Goal: Task Accomplishment & Management: Complete application form

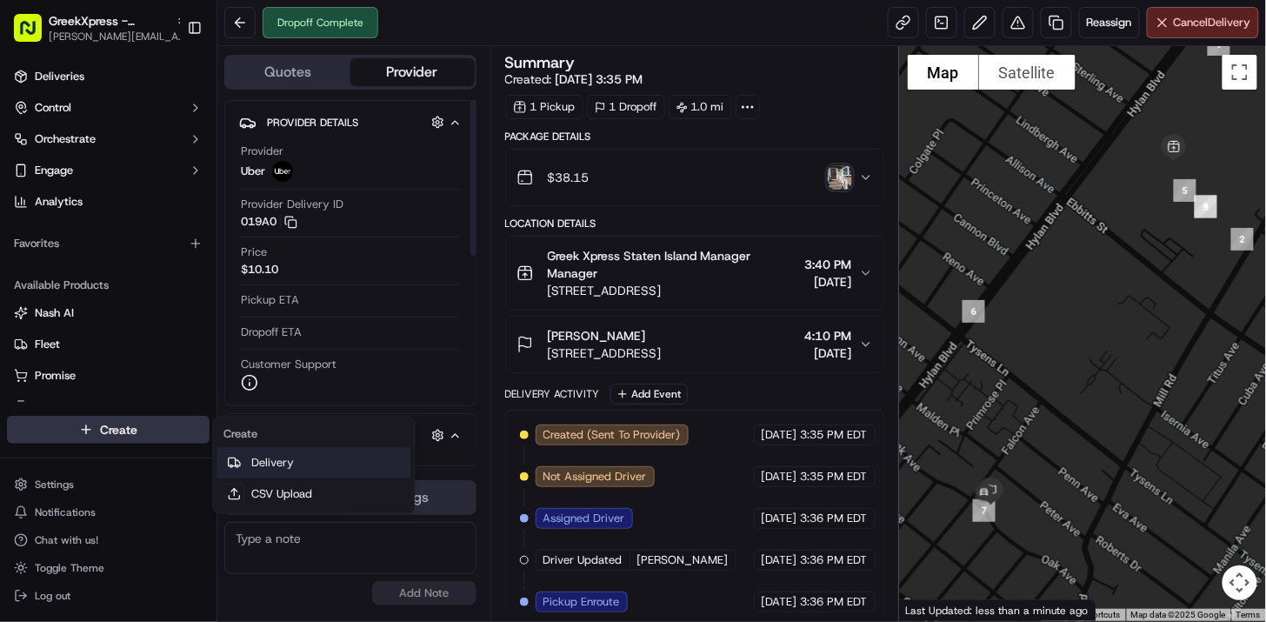
click at [237, 463] on icon at bounding box center [234, 463] width 14 height 14
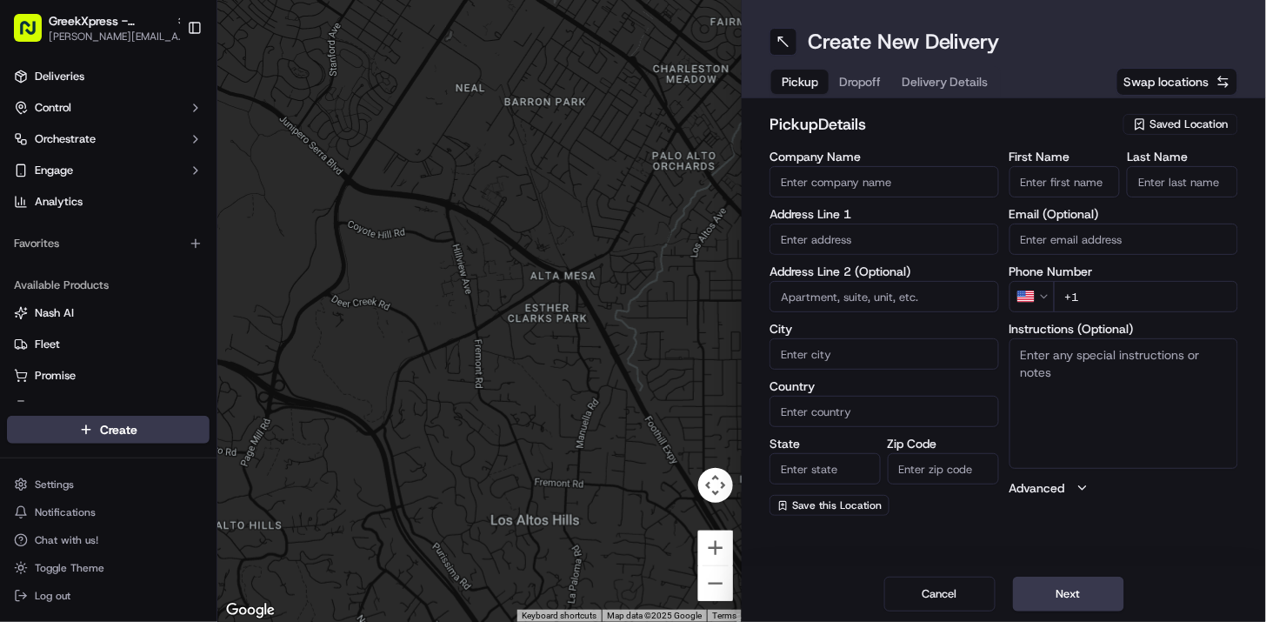
drag, startPoint x: 237, startPoint y: 463, endPoint x: 1070, endPoint y: 671, distance: 858.7
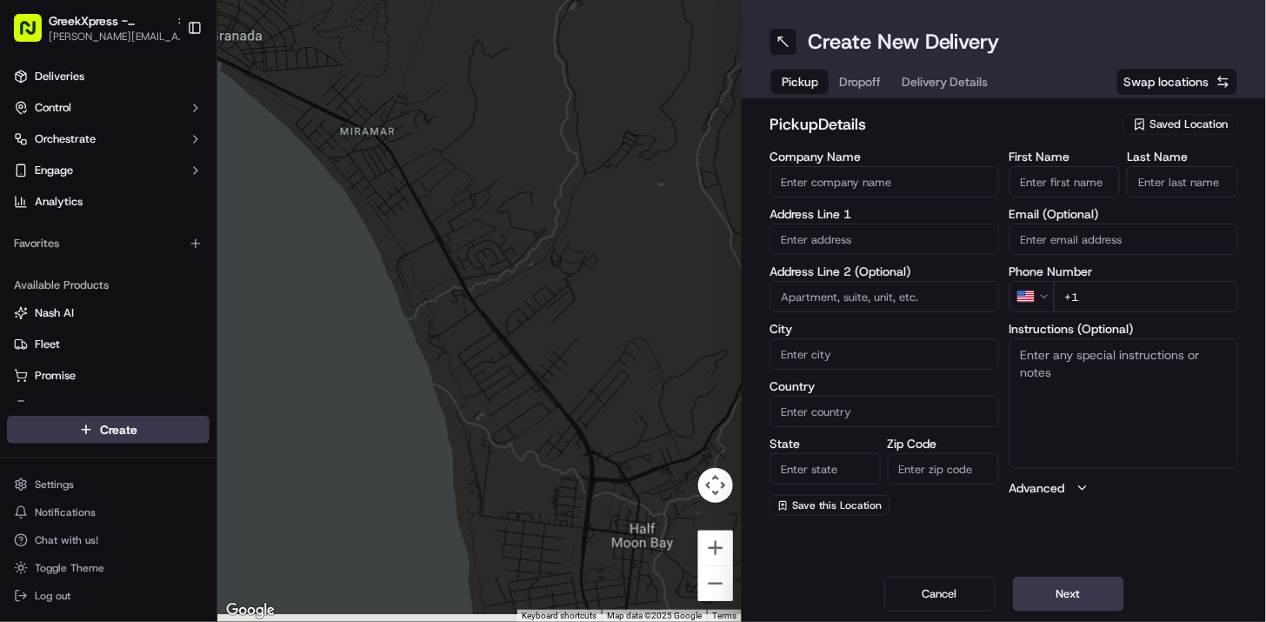
drag, startPoint x: 1070, startPoint y: 671, endPoint x: 359, endPoint y: 237, distance: 833.1
click at [363, 230] on div at bounding box center [479, 311] width 524 height 622
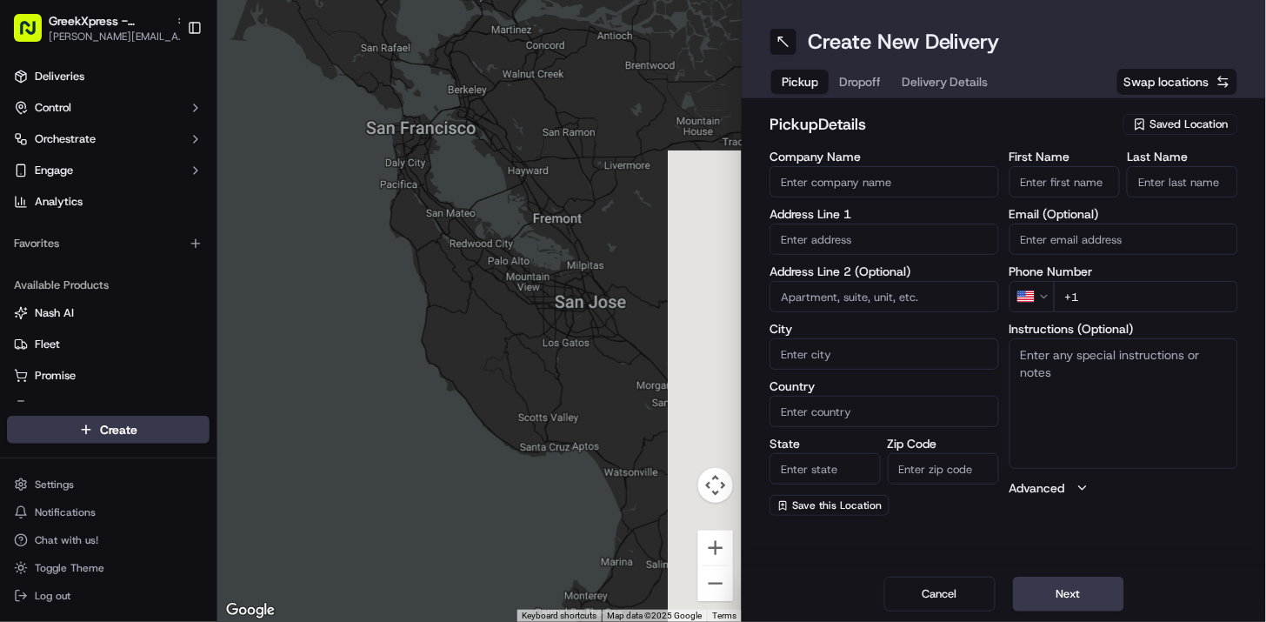
drag, startPoint x: 620, startPoint y: 397, endPoint x: 337, endPoint y: 353, distance: 286.0
click at [342, 351] on div at bounding box center [479, 311] width 524 height 622
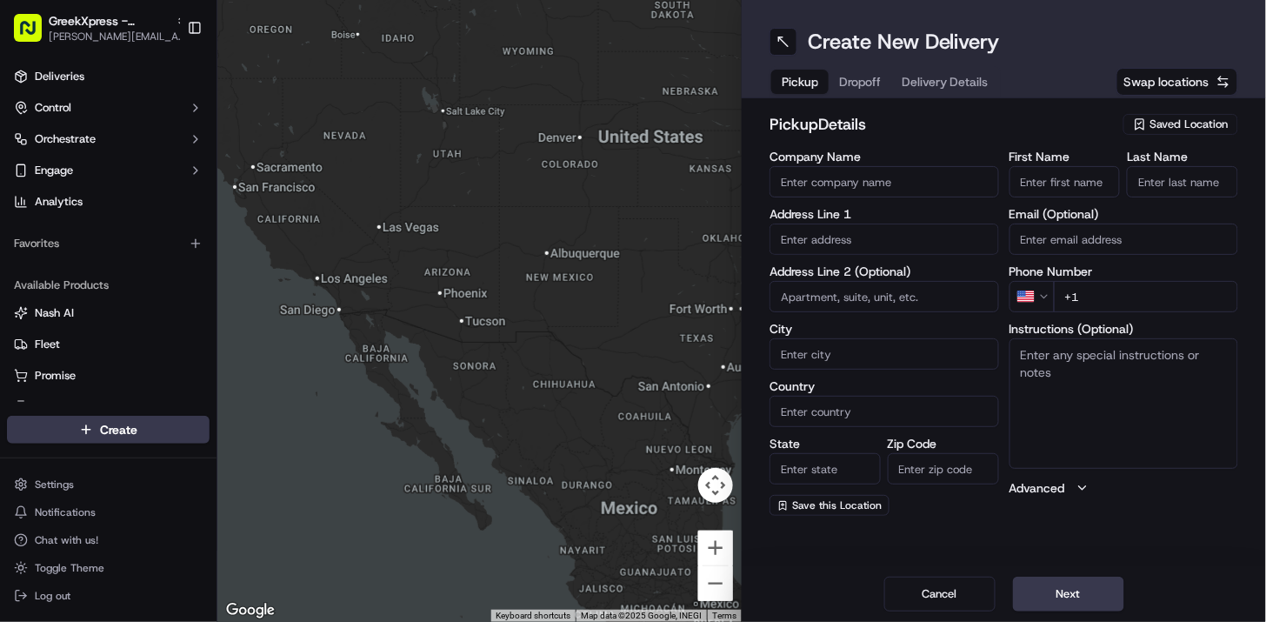
drag, startPoint x: 649, startPoint y: 423, endPoint x: 283, endPoint y: 241, distance: 408.3
click at [283, 241] on div at bounding box center [479, 311] width 524 height 622
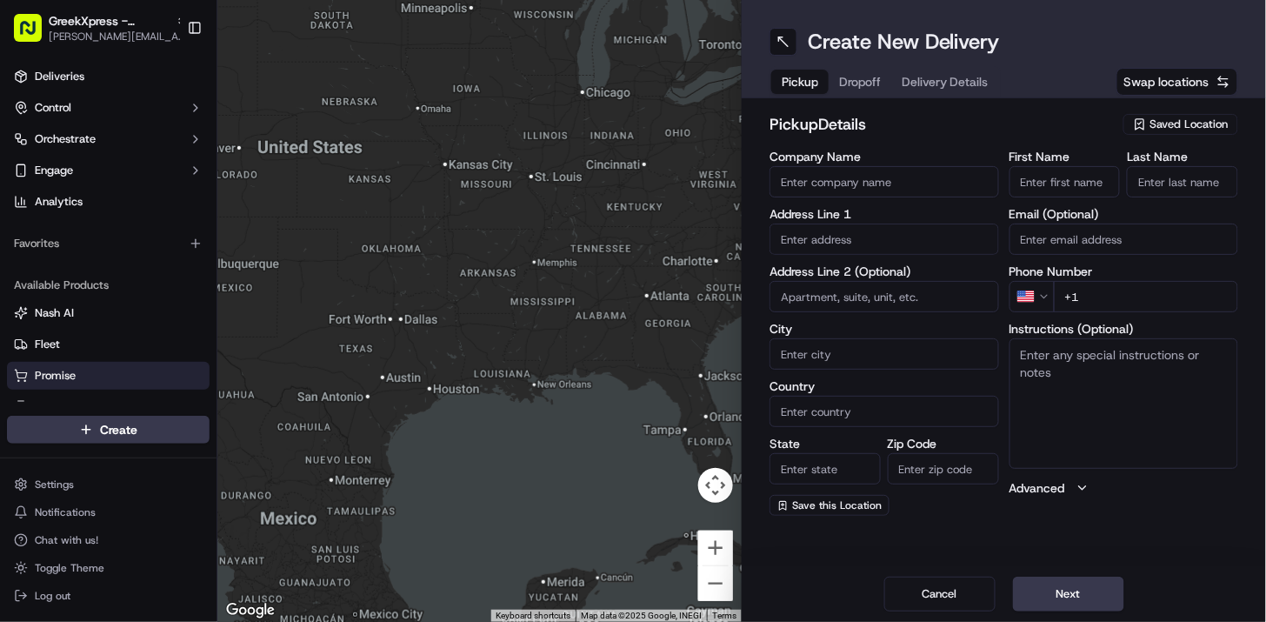
drag, startPoint x: 574, startPoint y: 306, endPoint x: 188, endPoint y: 367, distance: 390.8
click at [190, 365] on div "GreekXpress - Staten Island [EMAIL_ADDRESS][DOMAIN_NAME] Toggle Sidebar Deliver…" at bounding box center [633, 311] width 1266 height 622
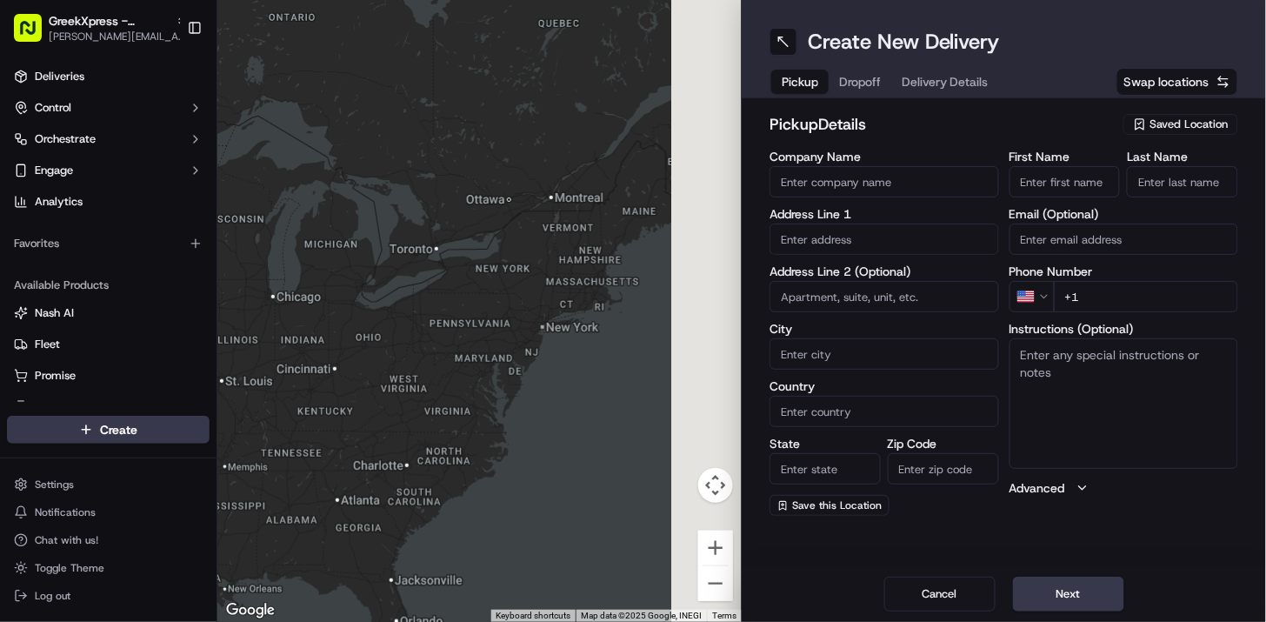
drag, startPoint x: 519, startPoint y: 256, endPoint x: 256, endPoint y: 470, distance: 339.9
click at [282, 423] on div at bounding box center [479, 311] width 524 height 622
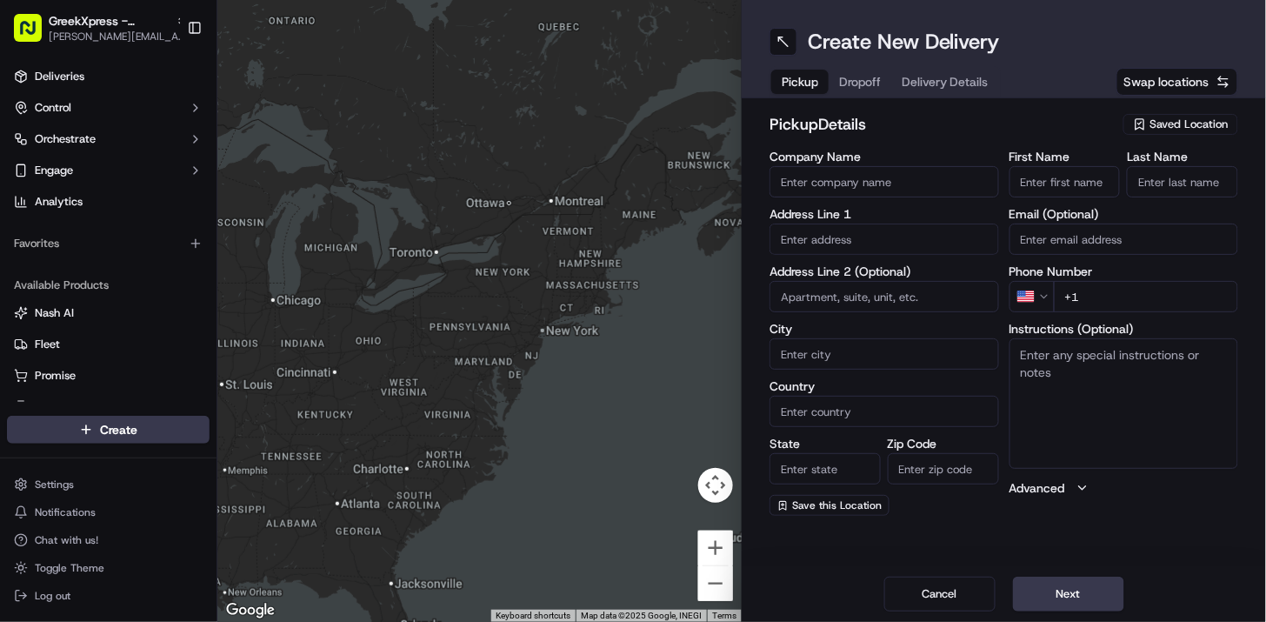
click at [543, 336] on div at bounding box center [479, 311] width 524 height 622
click at [546, 331] on div at bounding box center [479, 311] width 524 height 622
click at [542, 334] on div at bounding box center [479, 311] width 524 height 622
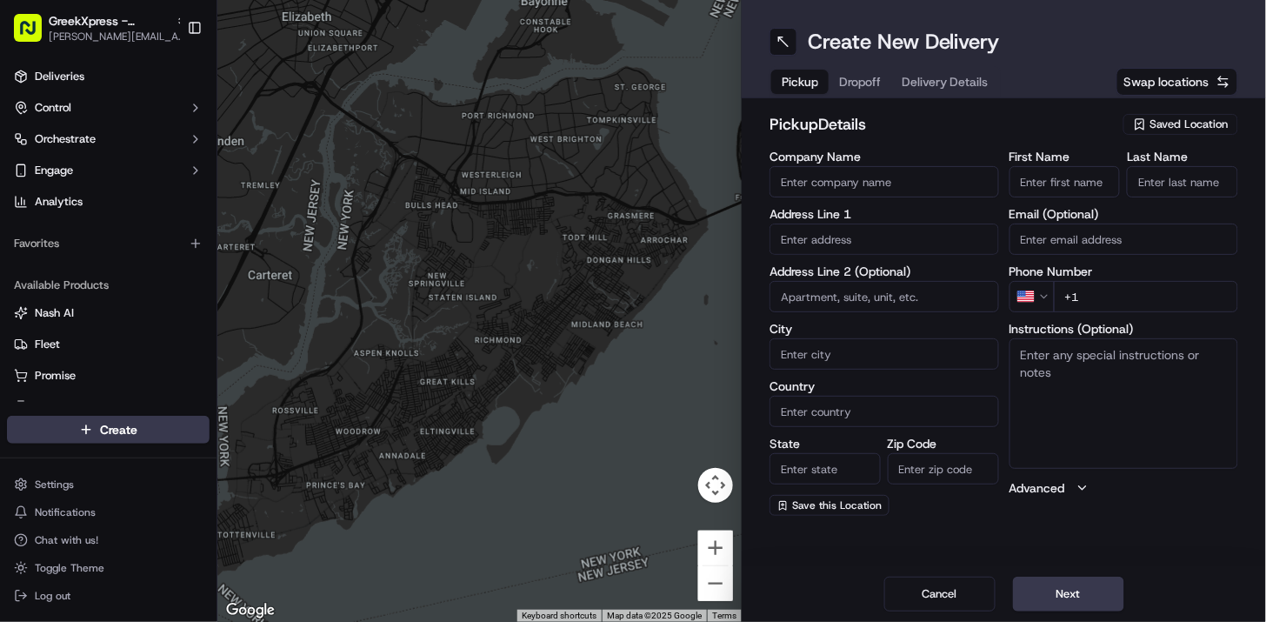
drag, startPoint x: 488, startPoint y: 371, endPoint x: 637, endPoint y: 343, distance: 152.3
click at [636, 342] on div at bounding box center [479, 311] width 524 height 622
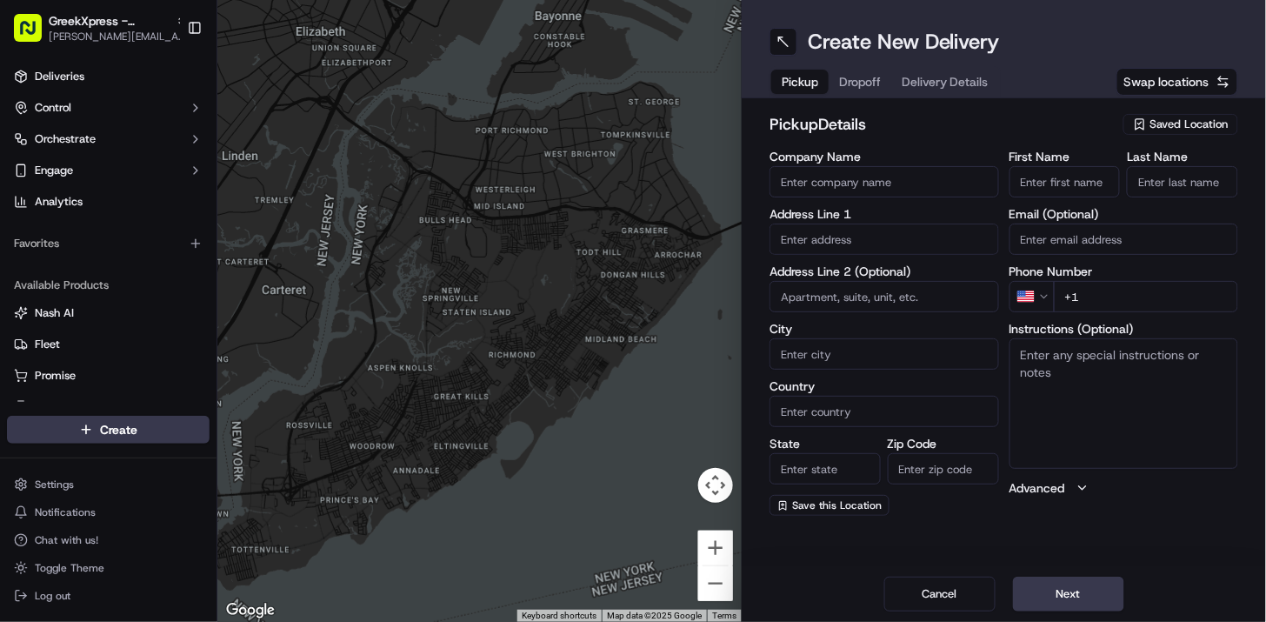
click at [1177, 130] on span "Saved Location" at bounding box center [1189, 125] width 78 height 16
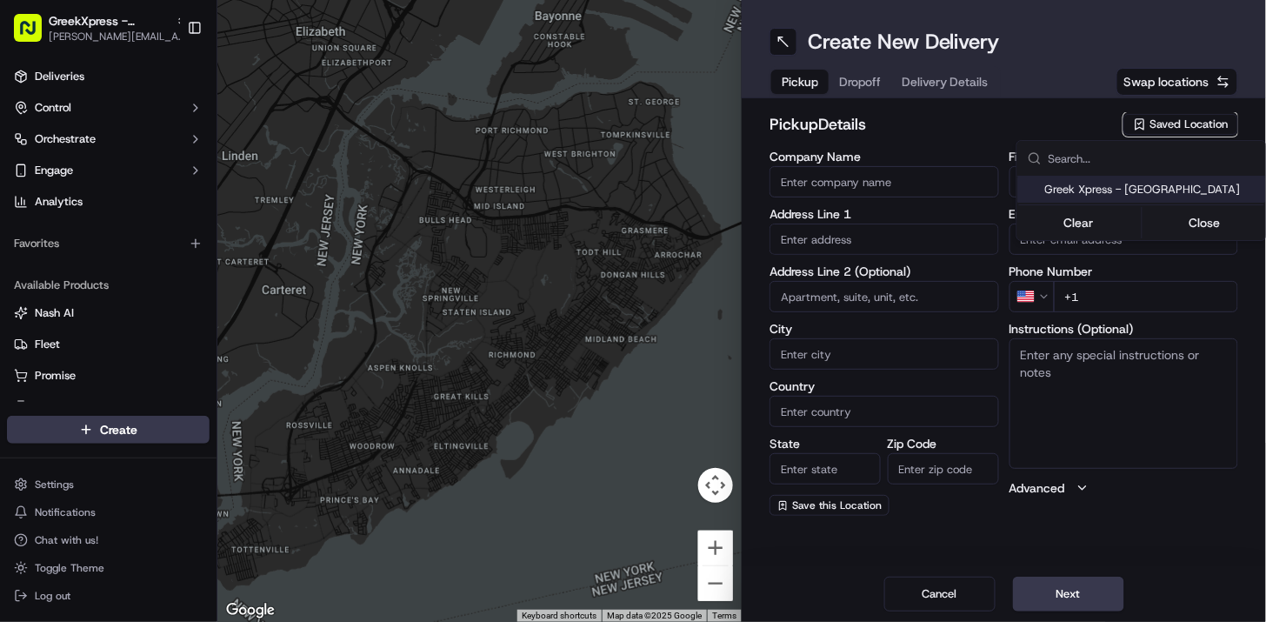
click at [1191, 184] on span "Greek Xpress - [GEOGRAPHIC_DATA]" at bounding box center [1152, 190] width 214 height 16
type input "Greek Xpress - [GEOGRAPHIC_DATA]"
type input "[STREET_ADDRESS]"
type input "#120"
type input "[GEOGRAPHIC_DATA]"
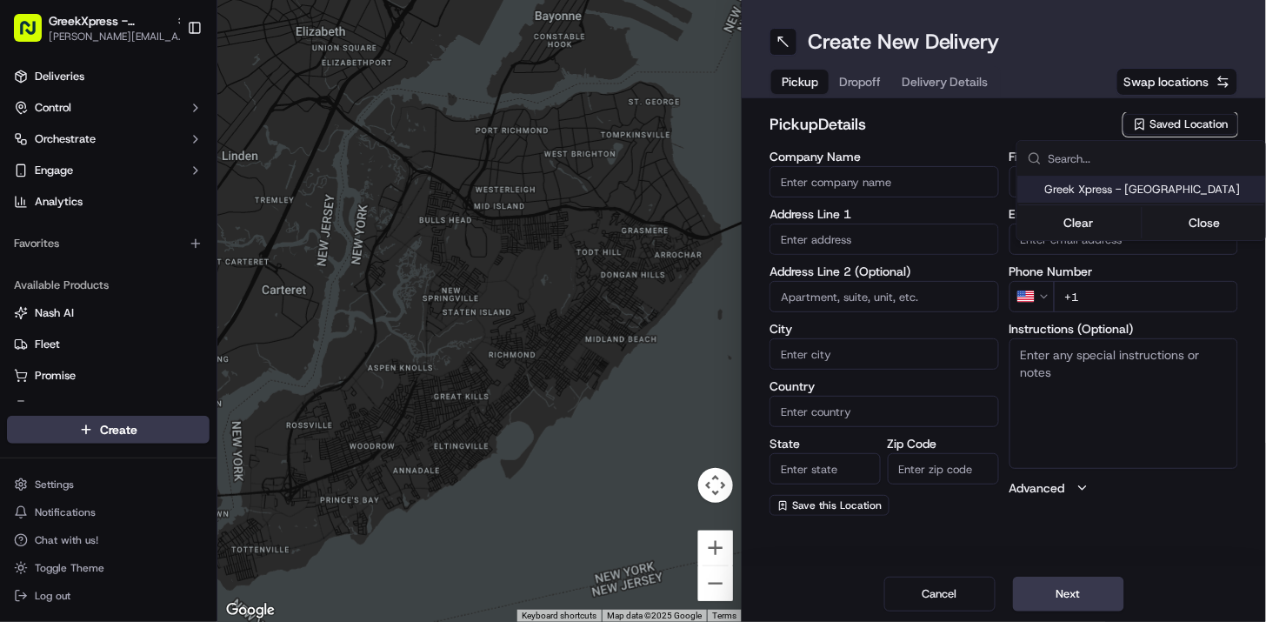
type input "US"
type input "NY"
type input "10306"
type input "Manager"
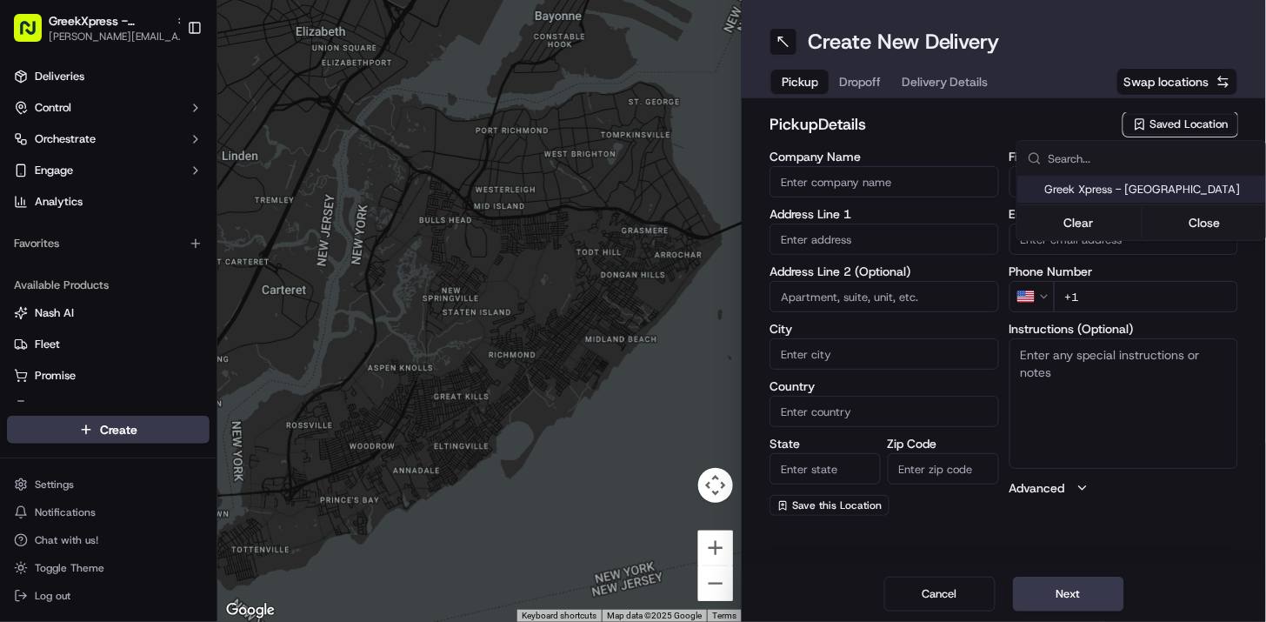
type input "[PHONE_NUMBER]"
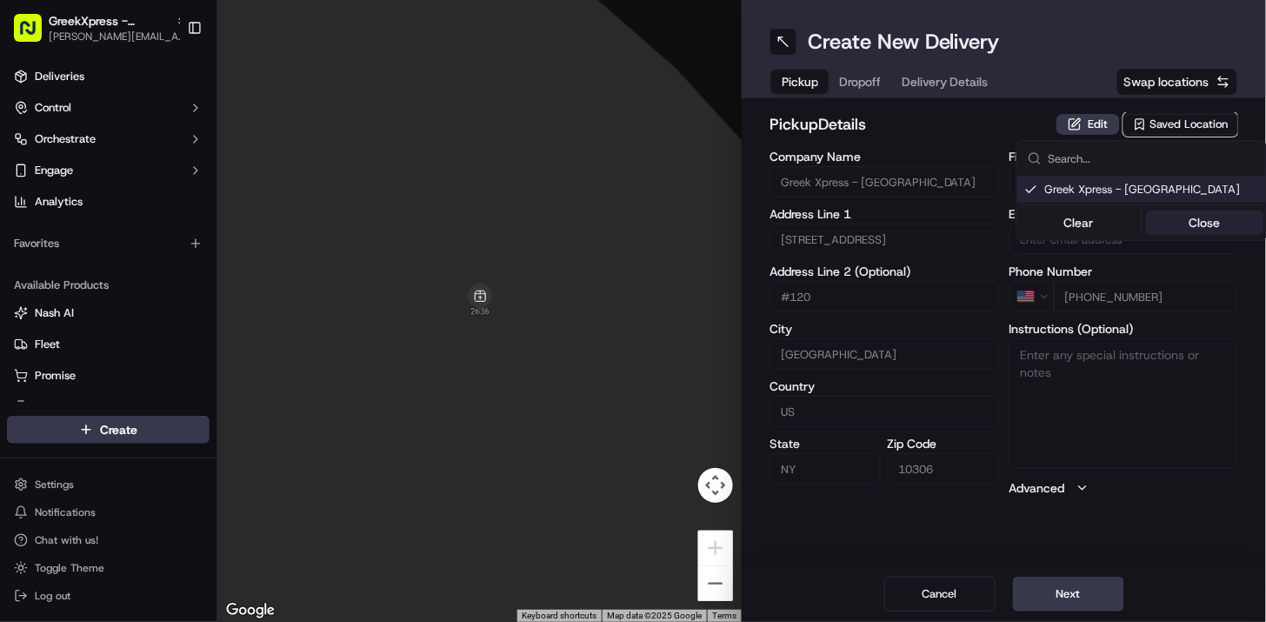
click at [1219, 221] on button "Close" at bounding box center [1204, 222] width 119 height 24
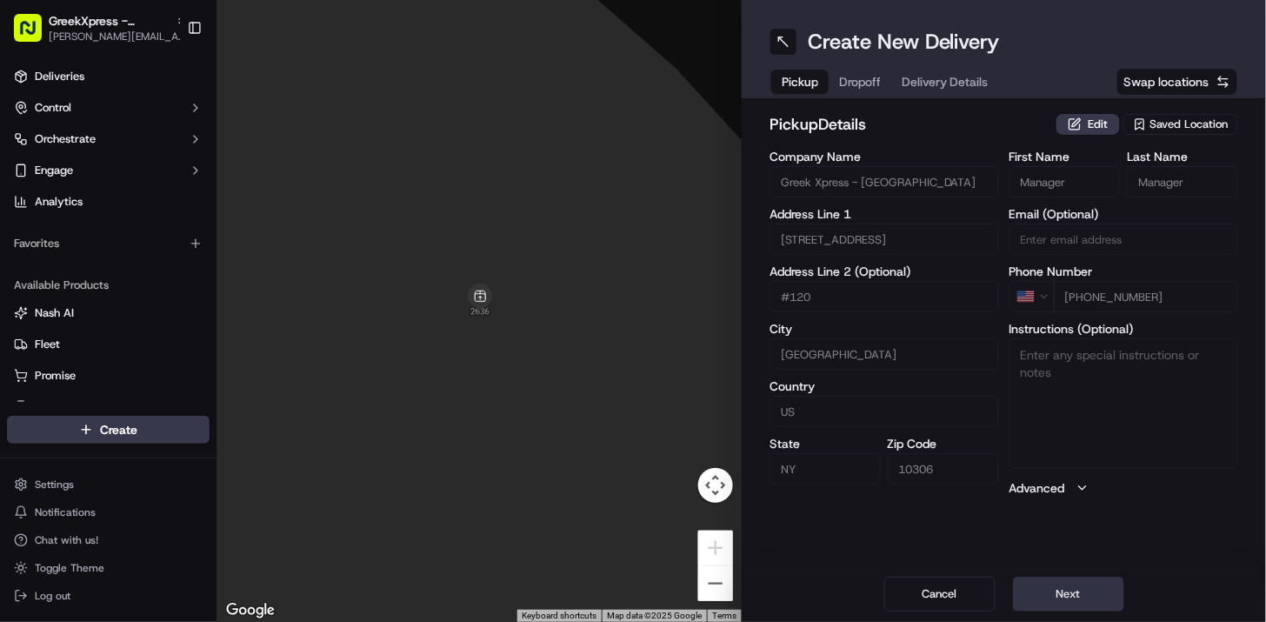
click at [1061, 589] on button "Next" at bounding box center [1068, 593] width 111 height 35
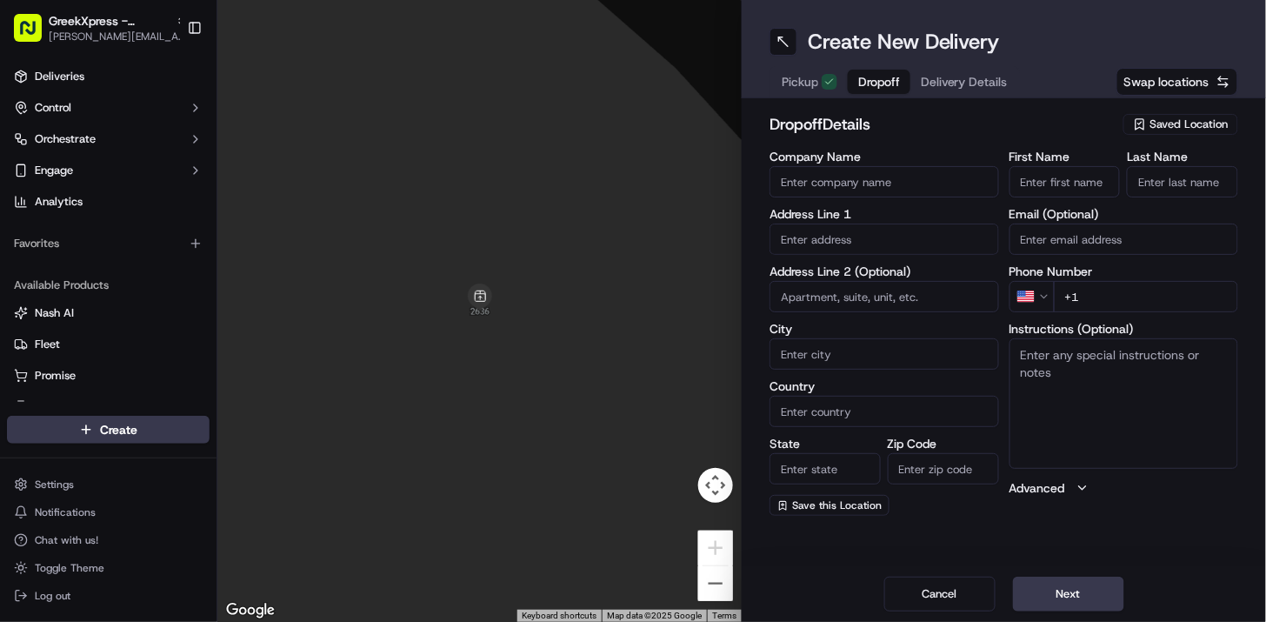
click at [1066, 187] on input "First Name" at bounding box center [1064, 181] width 111 height 31
click at [1066, 185] on input "First Name" at bounding box center [1064, 181] width 111 height 31
type input "[PERSON_NAME]"
type input "[STREET_ADDRESS][PERSON_NAME]"
type input "[GEOGRAPHIC_DATA]"
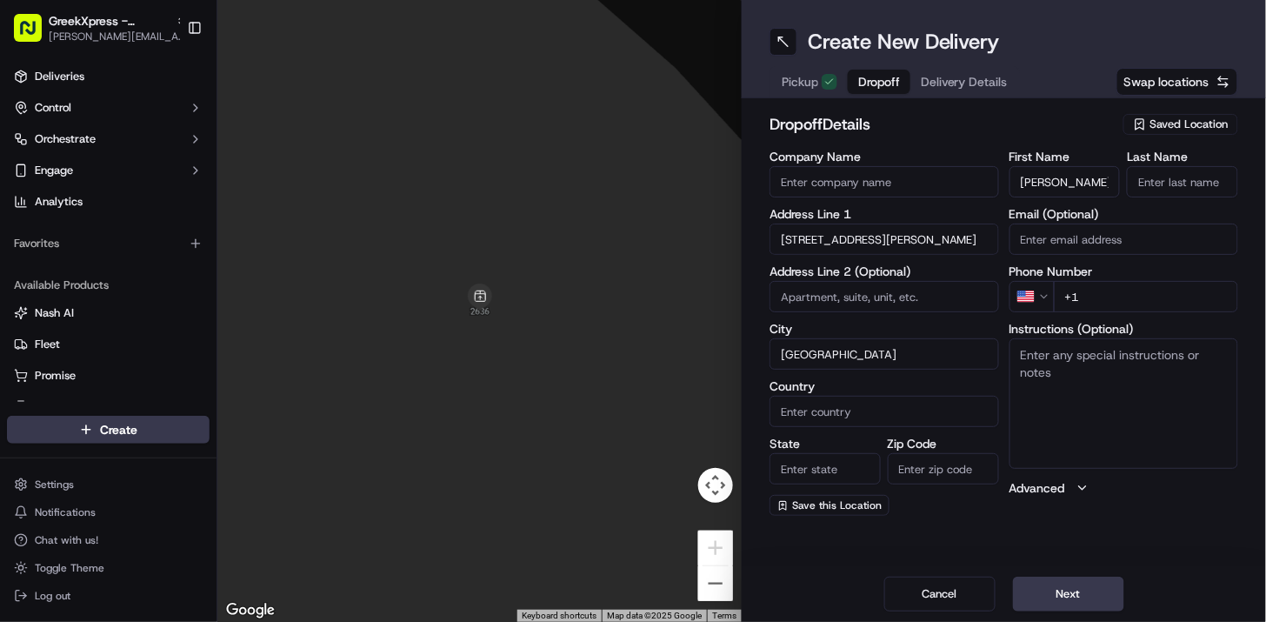
type input "[GEOGRAPHIC_DATA]"
type input "NY"
type input "10306"
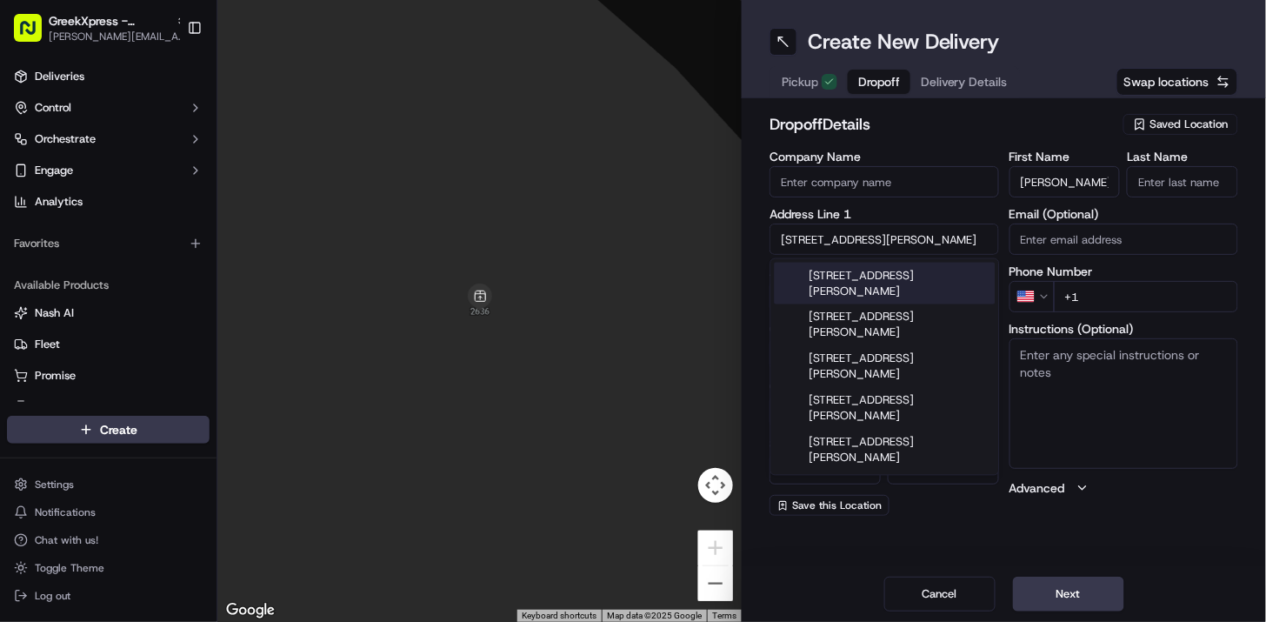
click at [903, 272] on div "[STREET_ADDRESS][PERSON_NAME]" at bounding box center [885, 284] width 221 height 42
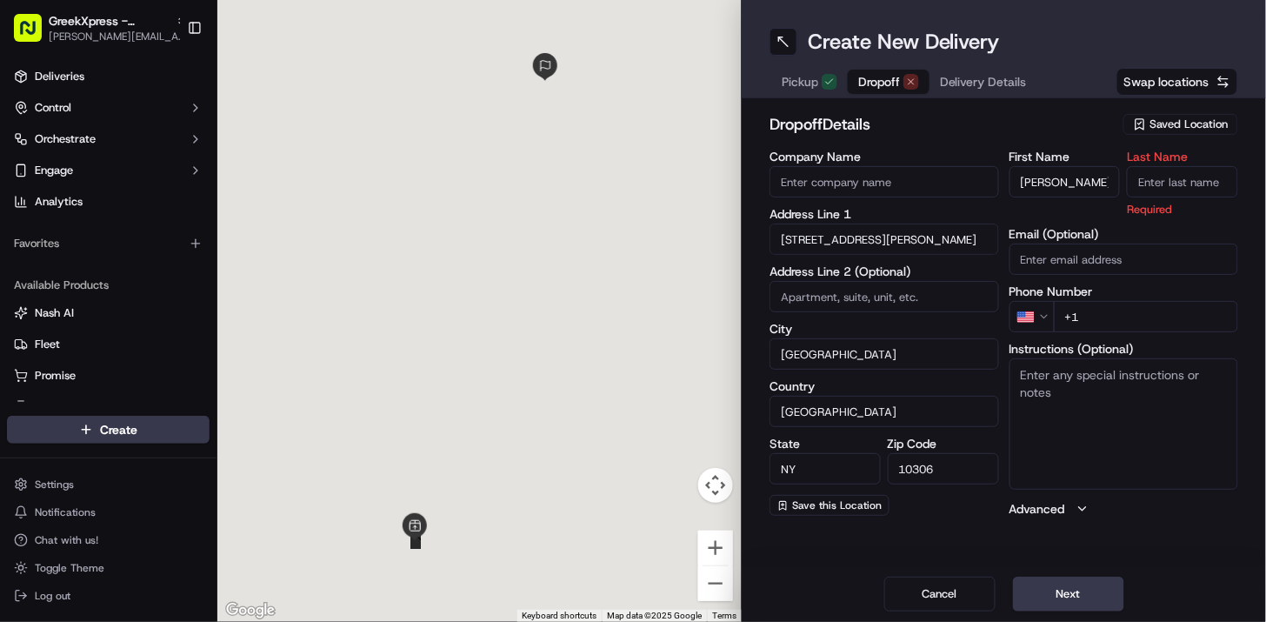
type input "[STREET_ADDRESS][PERSON_NAME]"
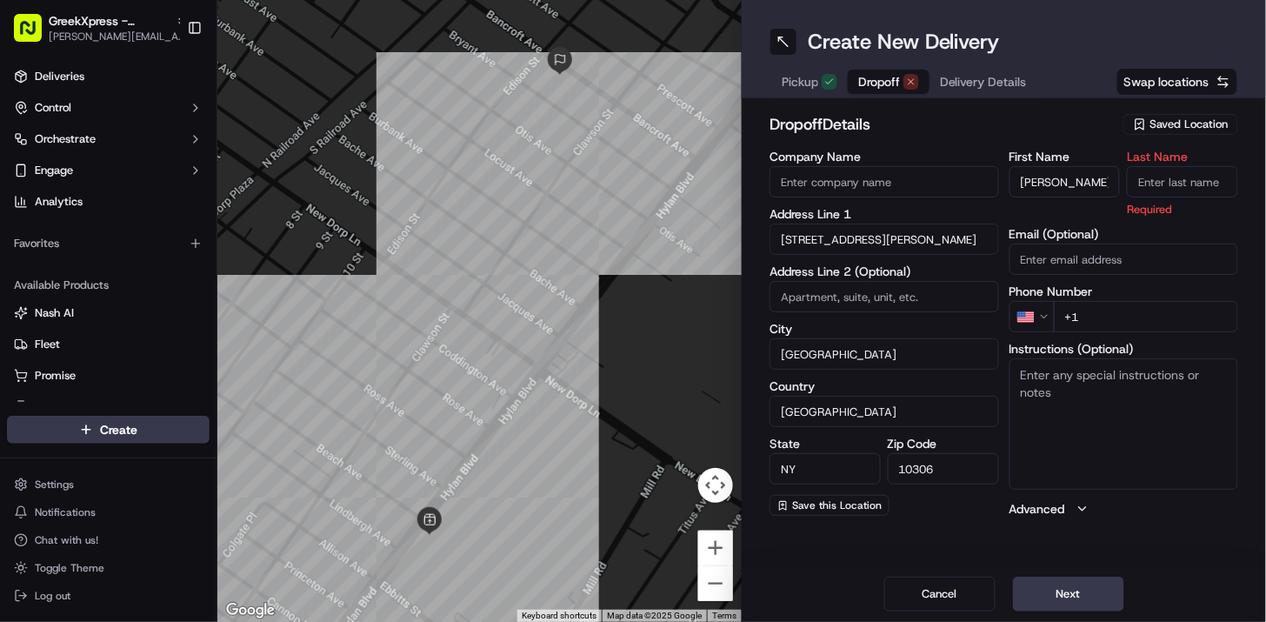
click at [1192, 177] on input "Last Name" at bounding box center [1182, 181] width 111 height 31
type input "p"
click at [941, 124] on h2 "dropoff Details" at bounding box center [940, 124] width 343 height 24
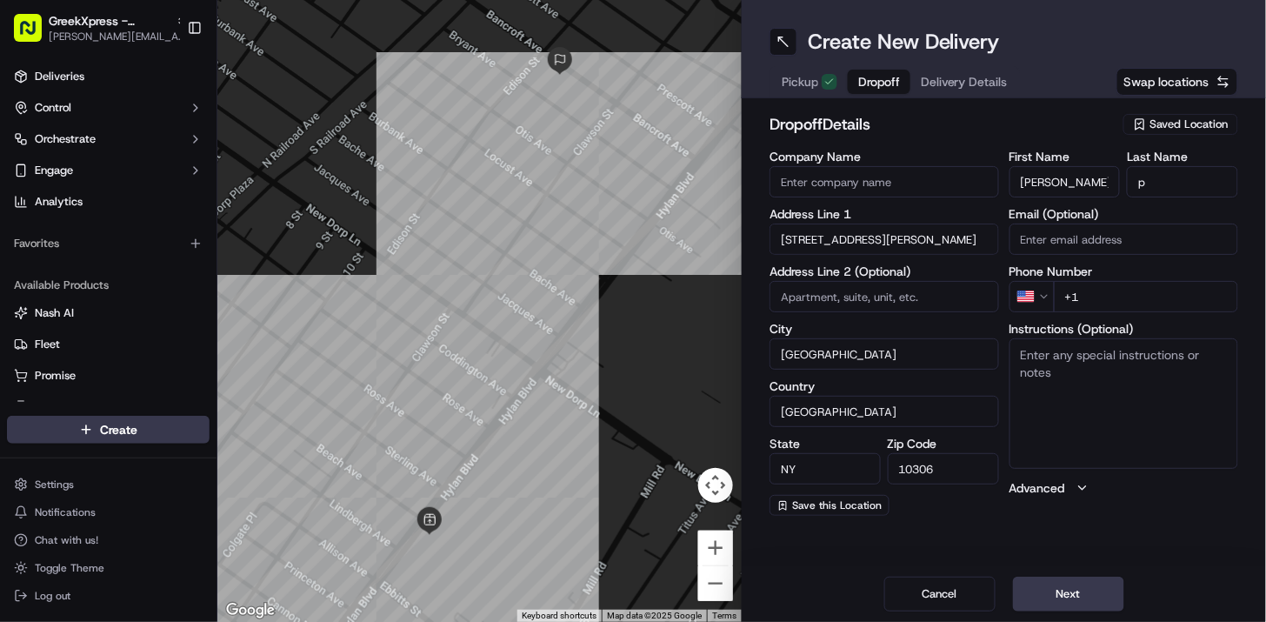
click at [1142, 292] on input "+1" at bounding box center [1146, 296] width 185 height 31
type input "[PHONE_NUMBER]"
click at [1099, 361] on textarea "Instructions (Optional)" at bounding box center [1124, 403] width 230 height 130
paste textarea "HAND DIRECTLY TO CUSTOMER"
type textarea "HAND DIRECTLY TO CUSTOMER"
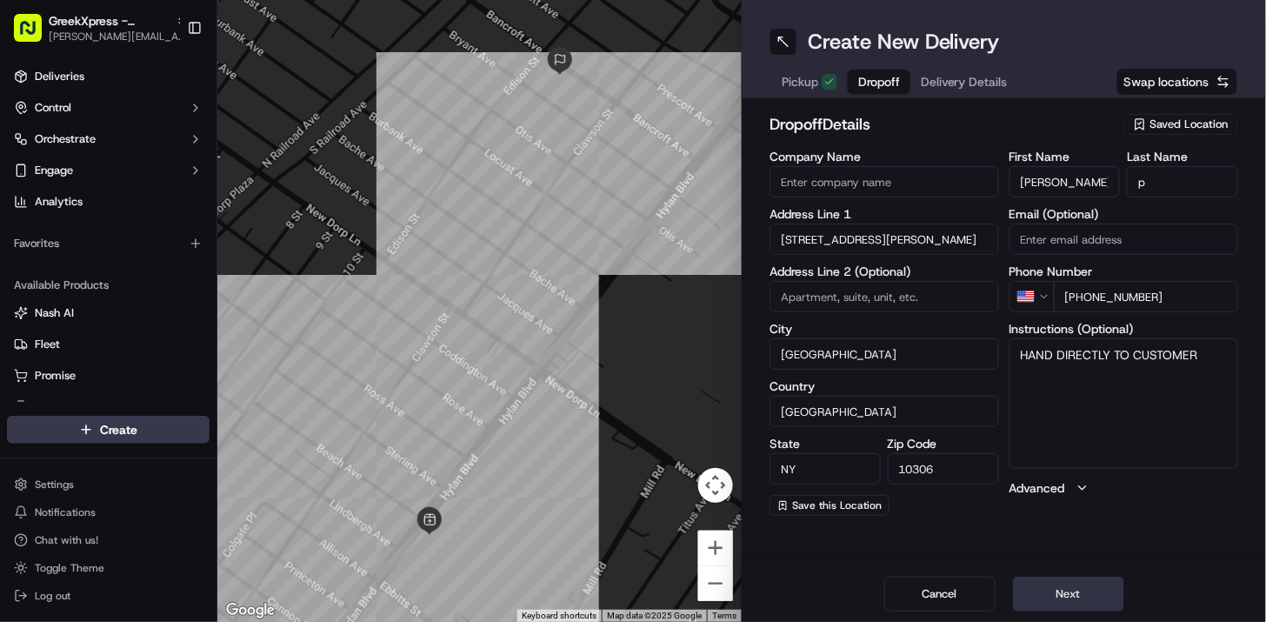
click at [1116, 605] on button "Next" at bounding box center [1068, 593] width 111 height 35
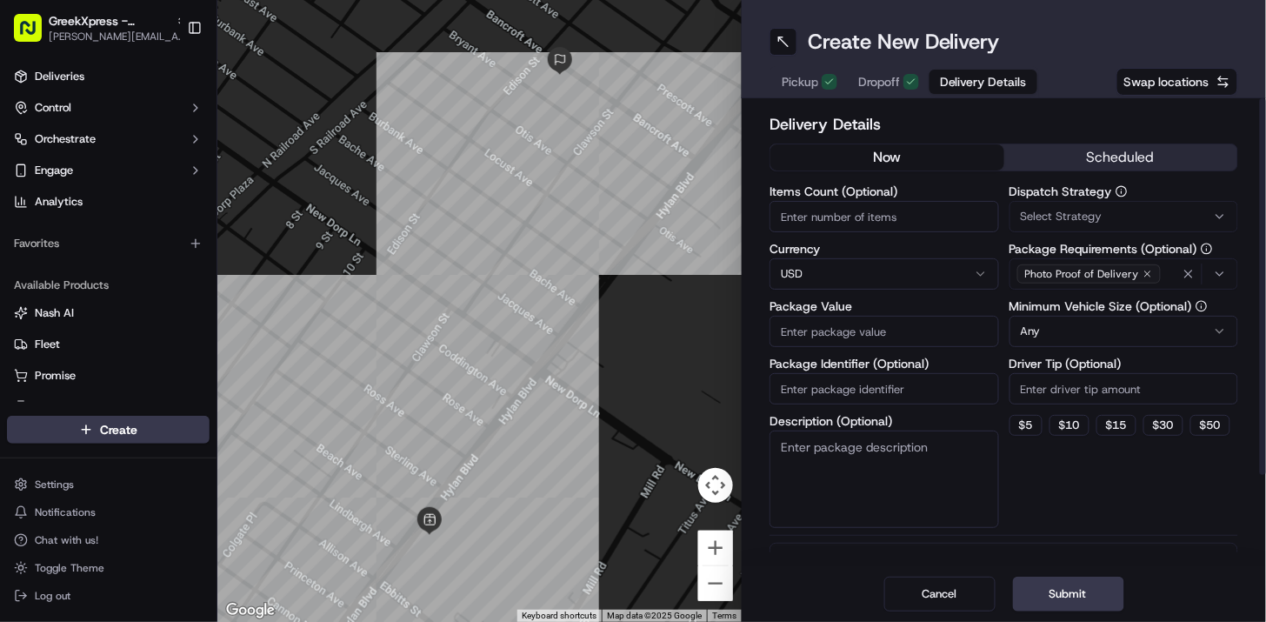
click at [837, 329] on input "Package Value" at bounding box center [884, 331] width 230 height 31
type input "66.35"
click at [1013, 423] on button "$ 5" at bounding box center [1025, 425] width 33 height 21
type input "5"
click at [1058, 523] on div "Dispatch Strategy Select Strategy Package Requirements (Optional) Photo Proof o…" at bounding box center [1124, 356] width 230 height 343
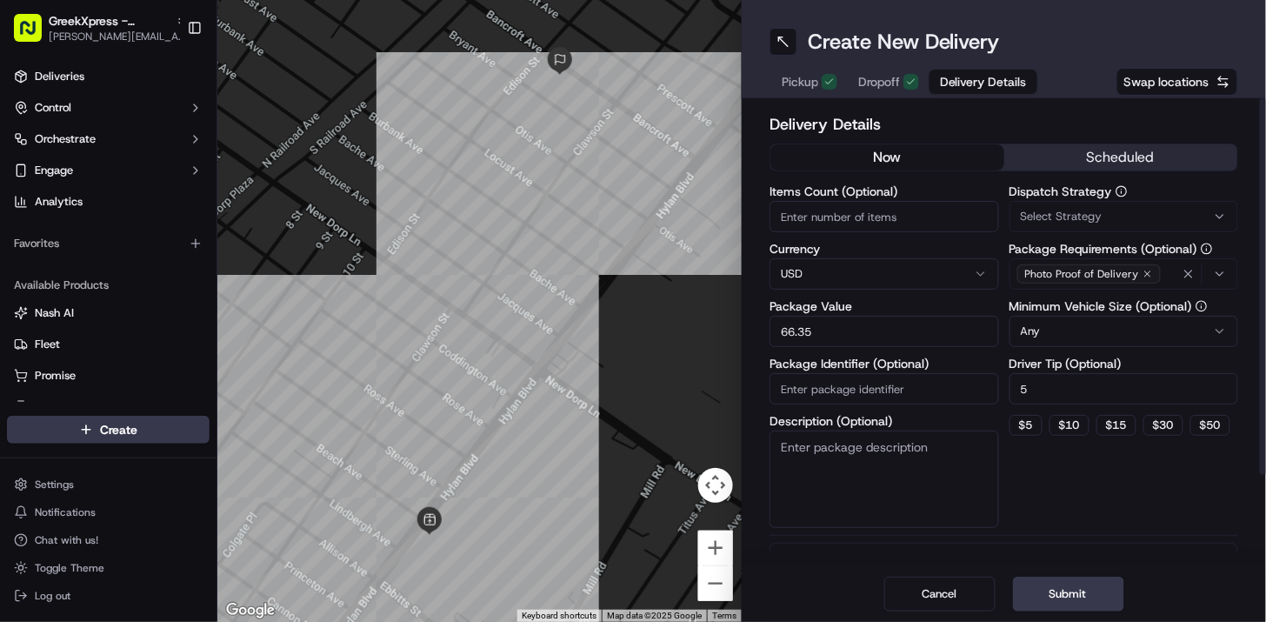
click at [925, 427] on div "Description (Optional)" at bounding box center [884, 471] width 230 height 113
click at [946, 444] on textarea "Description (Optional)" at bounding box center [884, 478] width 230 height 97
paste textarea "HAND DIRECTLY TO CUSTOMER"
type textarea "HAND DIRECTLY TO CUSTOMER"
click at [1116, 540] on div "Delivery Details now scheduled Items Count (Optional) Currency USD Package Valu…" at bounding box center [1003, 386] width 469 height 548
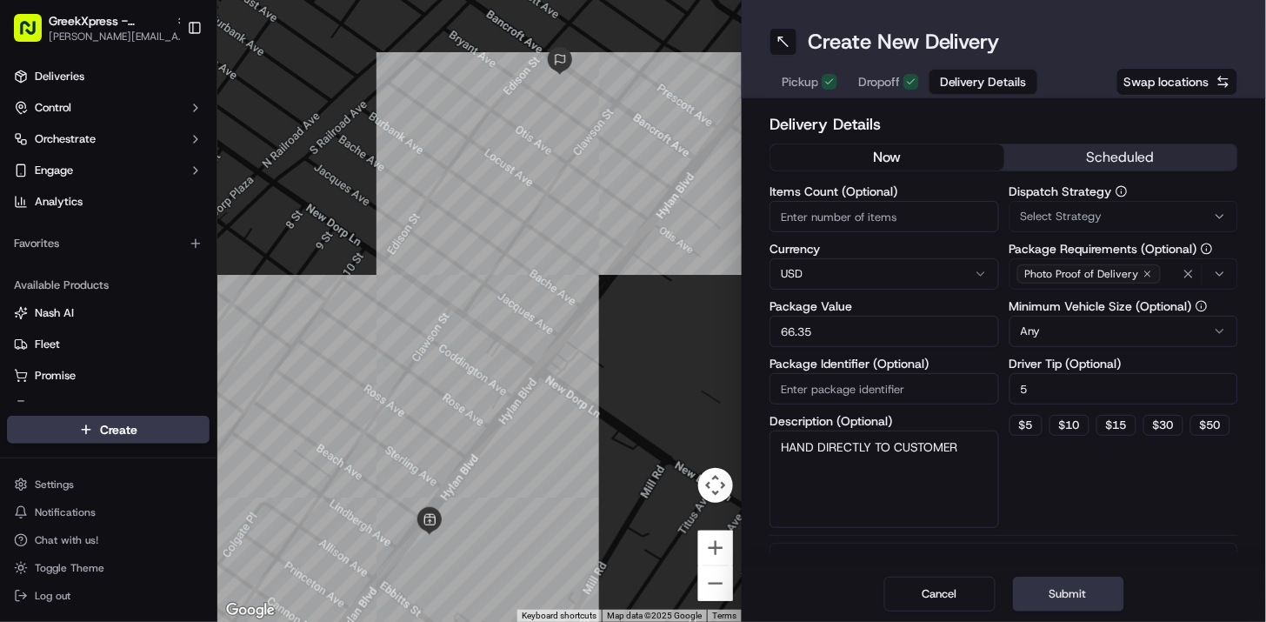
click at [1099, 595] on button "Submit" at bounding box center [1068, 593] width 111 height 35
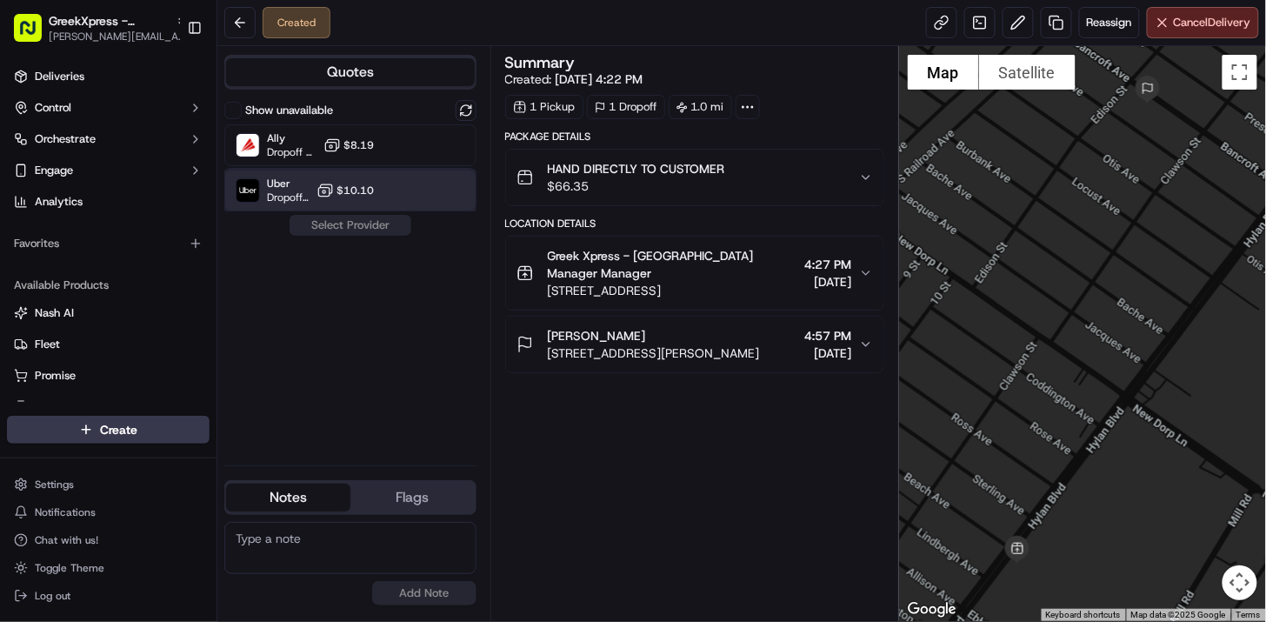
click at [396, 197] on div "Uber Dropoff ETA 24 minutes $10.10" at bounding box center [350, 191] width 252 height 42
click at [400, 230] on button "Assign Provider" at bounding box center [350, 225] width 123 height 21
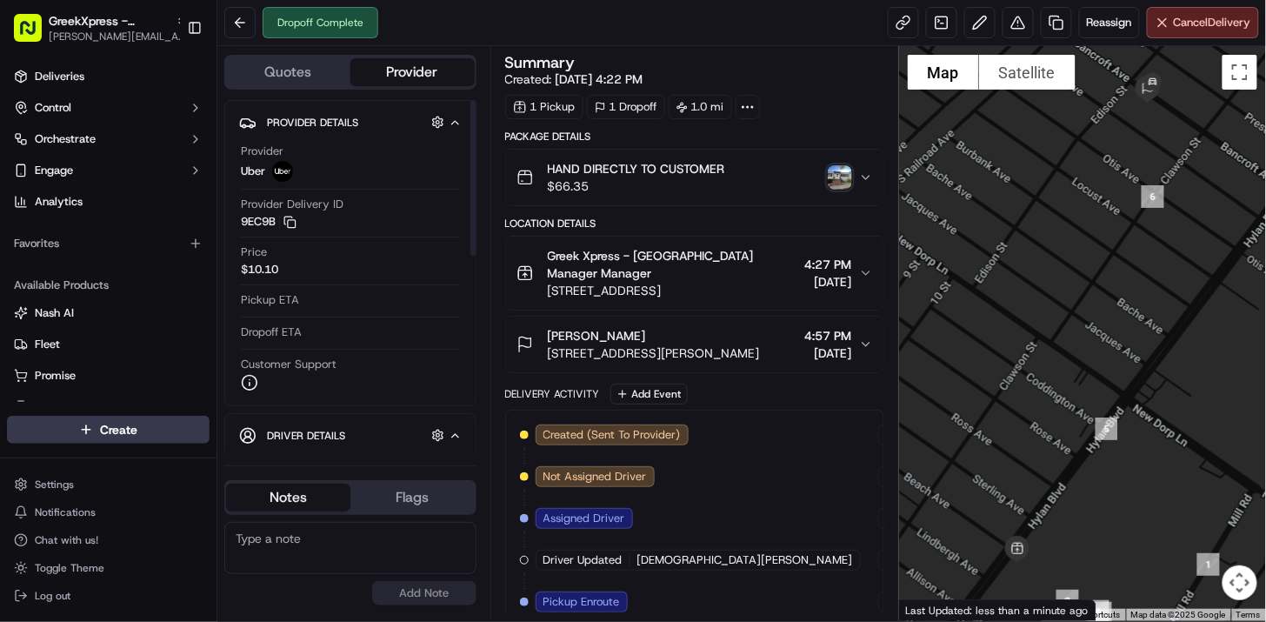
click at [154, 432] on html "GreekXpress - Staten Island [EMAIL_ADDRESS][DOMAIN_NAME] Toggle Sidebar Deliver…" at bounding box center [633, 311] width 1266 height 622
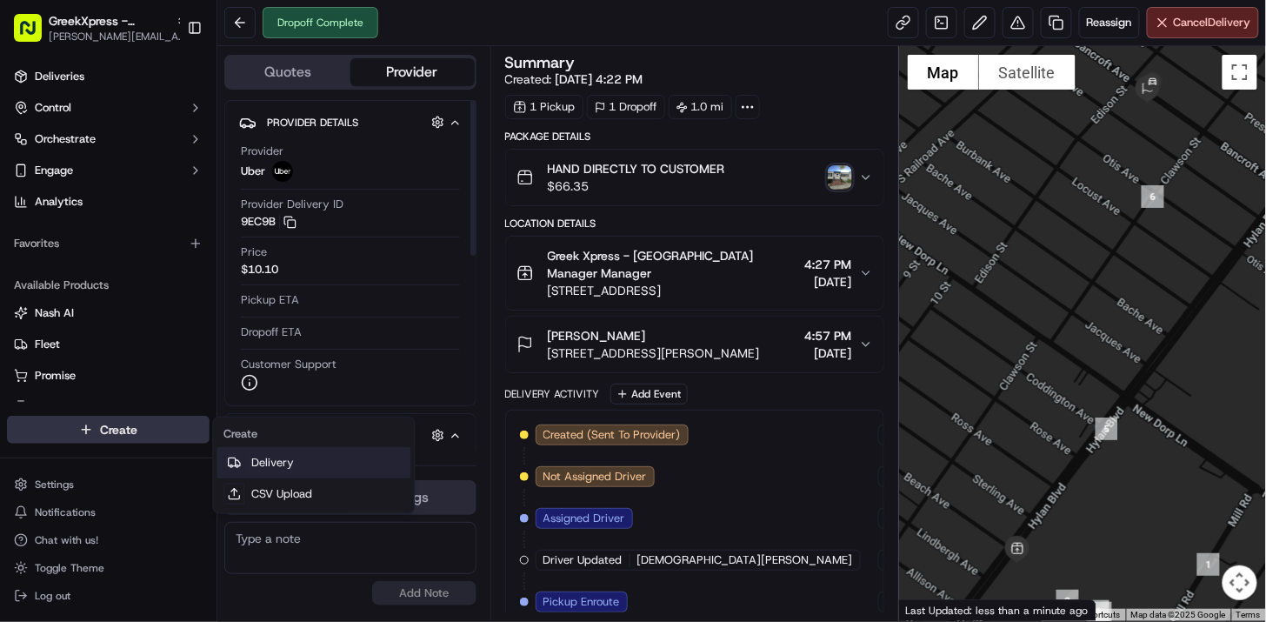
click at [299, 450] on link "Delivery" at bounding box center [313, 462] width 194 height 31
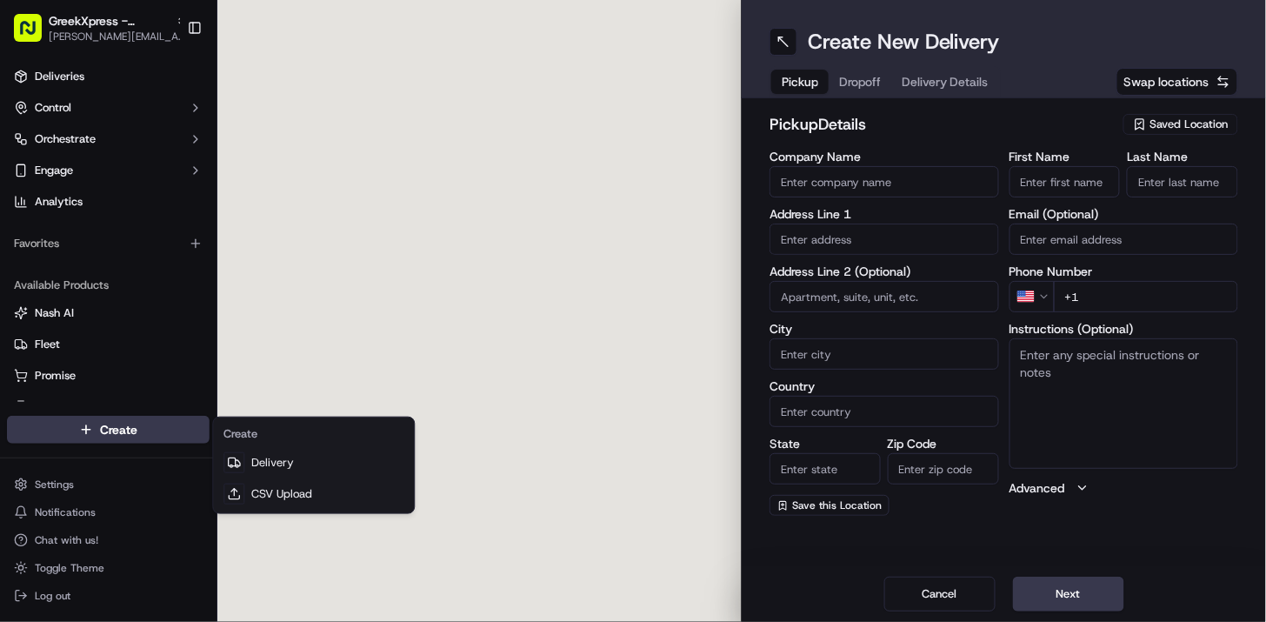
click at [304, 454] on div at bounding box center [479, 311] width 524 height 622
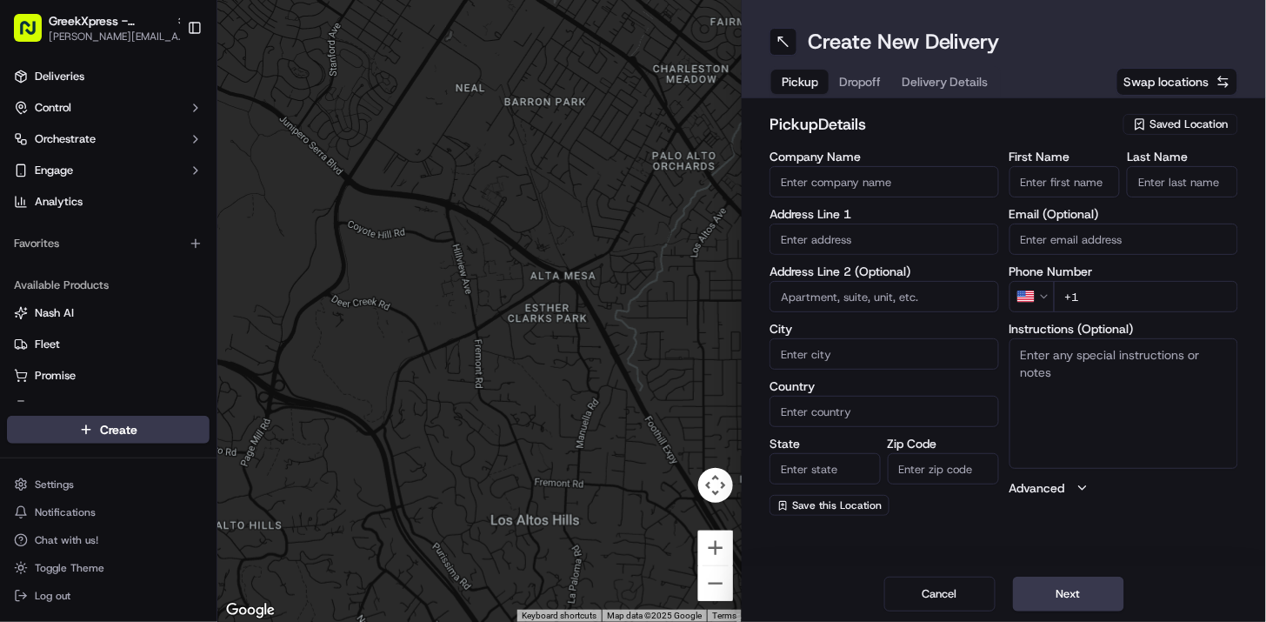
click at [1182, 118] on span "Saved Location" at bounding box center [1189, 125] width 78 height 16
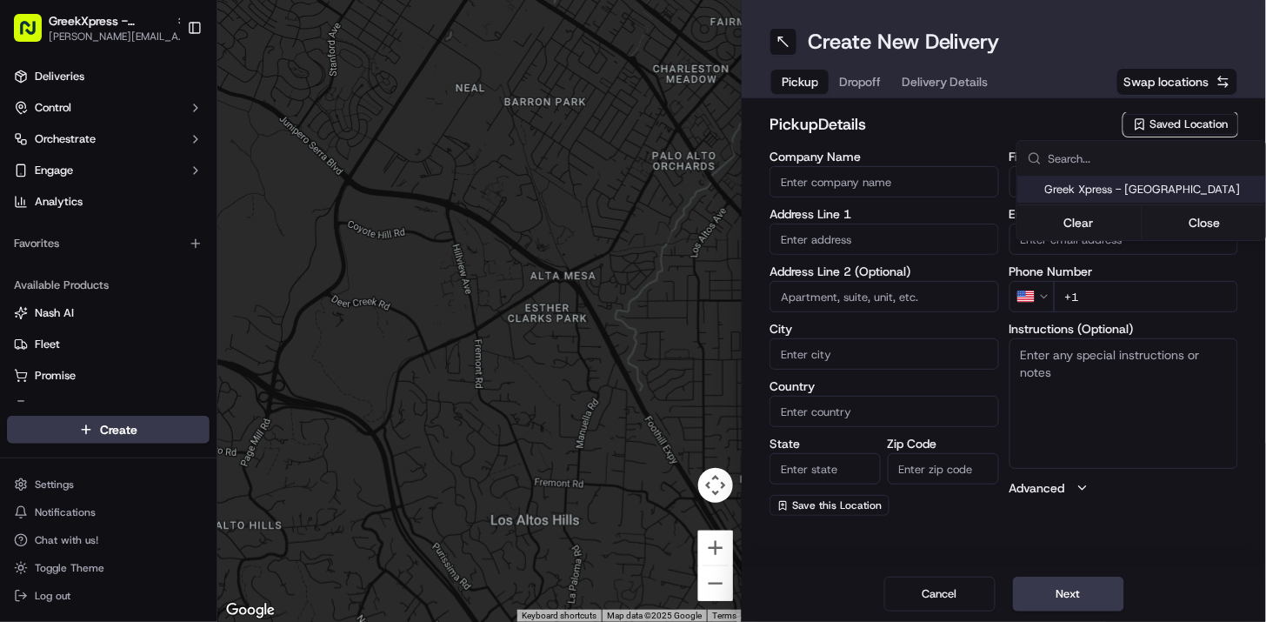
click at [1161, 186] on span "Greek Xpress - [GEOGRAPHIC_DATA]" at bounding box center [1152, 190] width 214 height 16
type input "Greek Xpress - [GEOGRAPHIC_DATA]"
type input "[STREET_ADDRESS]"
type input "#120"
type input "[GEOGRAPHIC_DATA]"
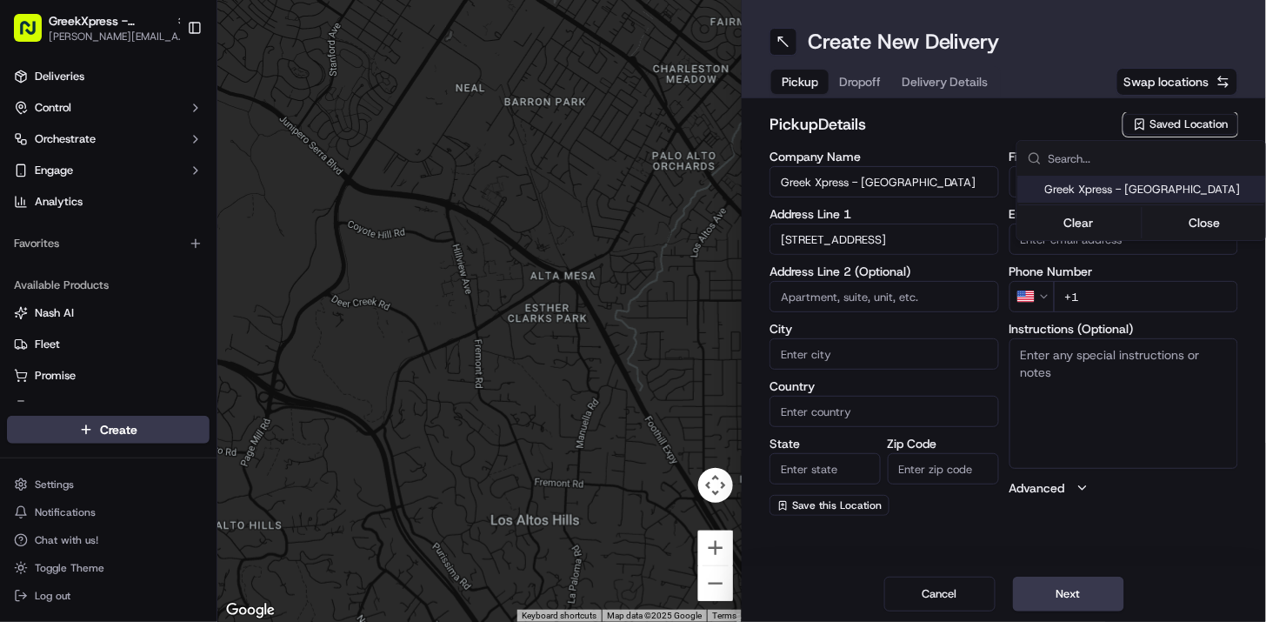
type input "US"
type input "NY"
type input "10306"
type input "Manager"
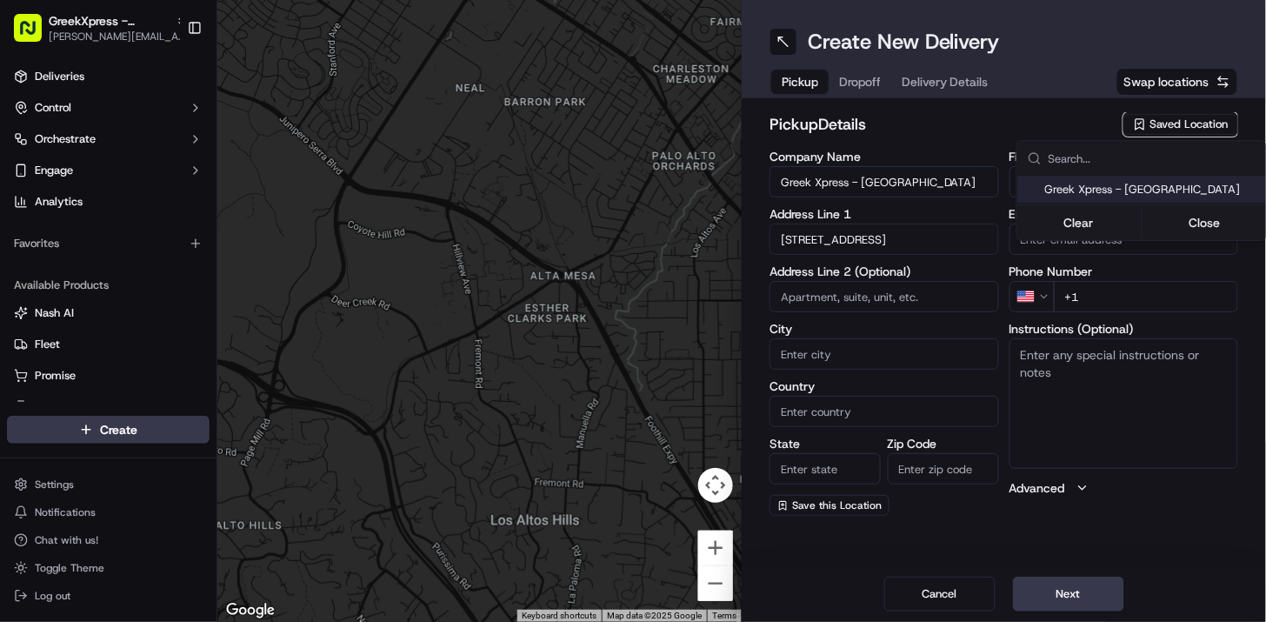
type input "[PHONE_NUMBER]"
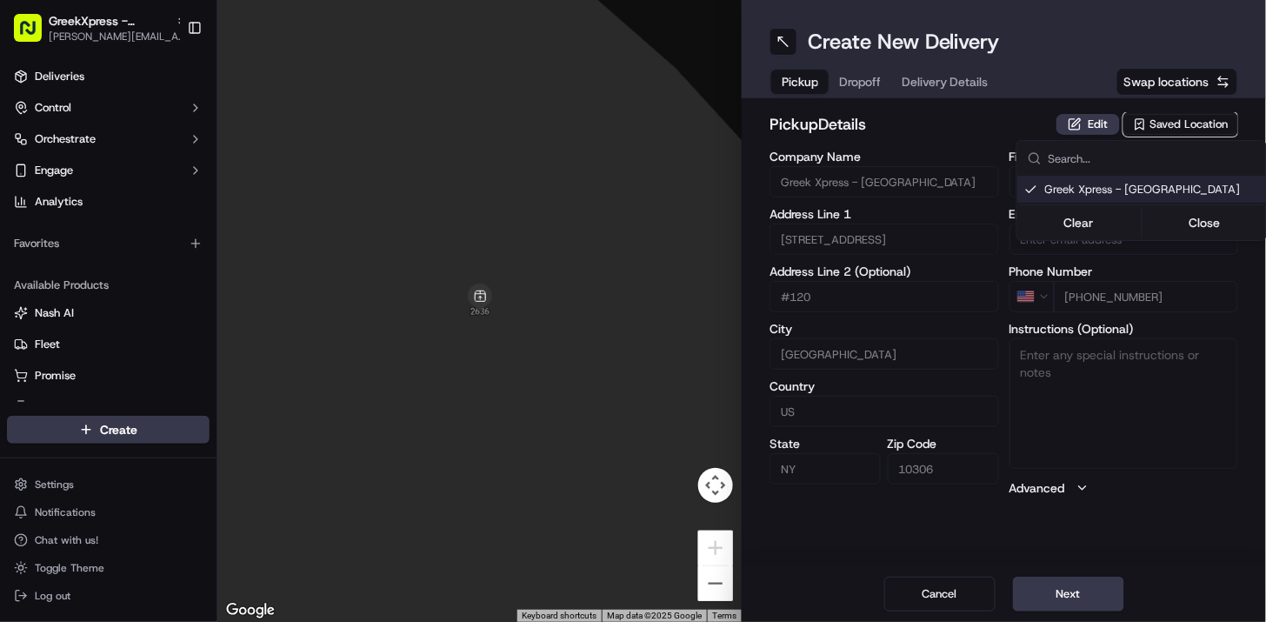
click at [1161, 186] on span "Greek Xpress - [GEOGRAPHIC_DATA]" at bounding box center [1152, 190] width 214 height 16
type input "+1"
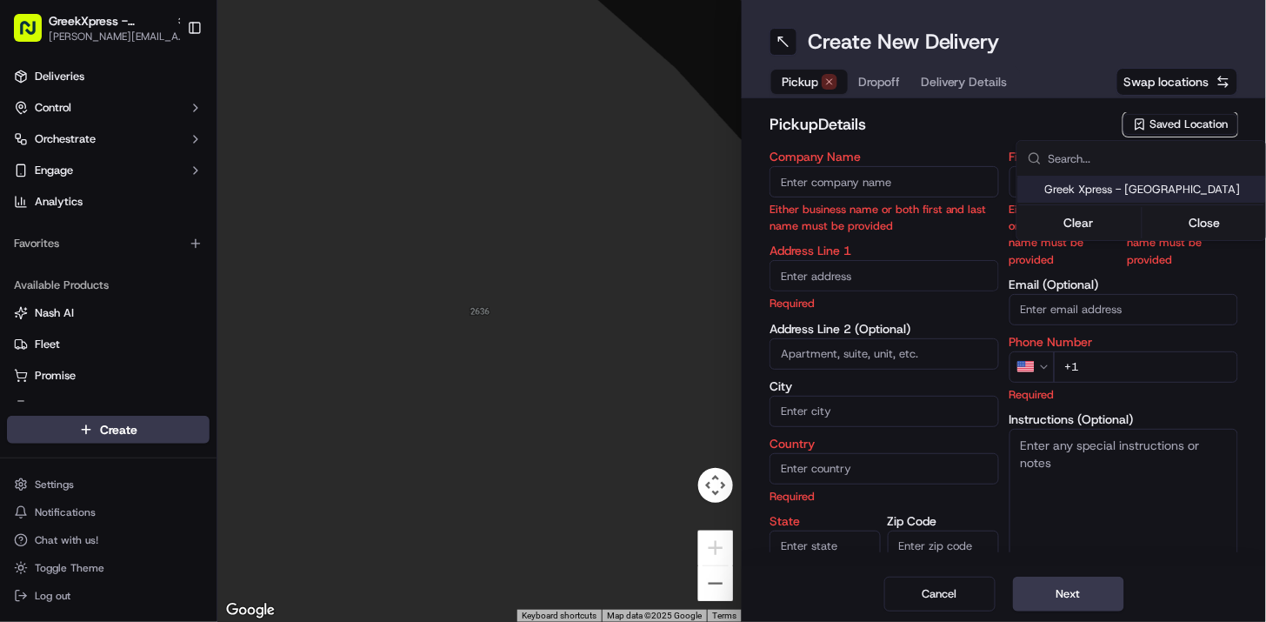
click at [1161, 186] on span "Greek Xpress - [GEOGRAPHIC_DATA]" at bounding box center [1152, 190] width 214 height 16
type input "Greek Xpress - [GEOGRAPHIC_DATA]"
type input "[STREET_ADDRESS]"
type input "#120"
type input "[GEOGRAPHIC_DATA]"
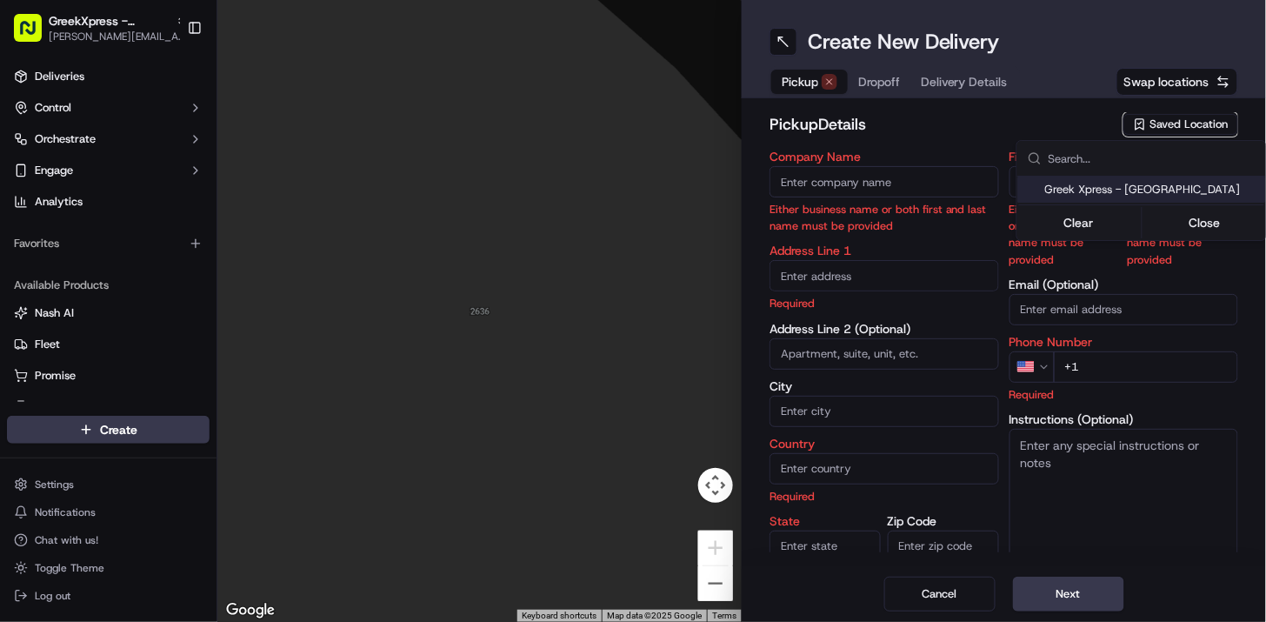
type input "US"
type input "NY"
type input "10306"
type input "Manager"
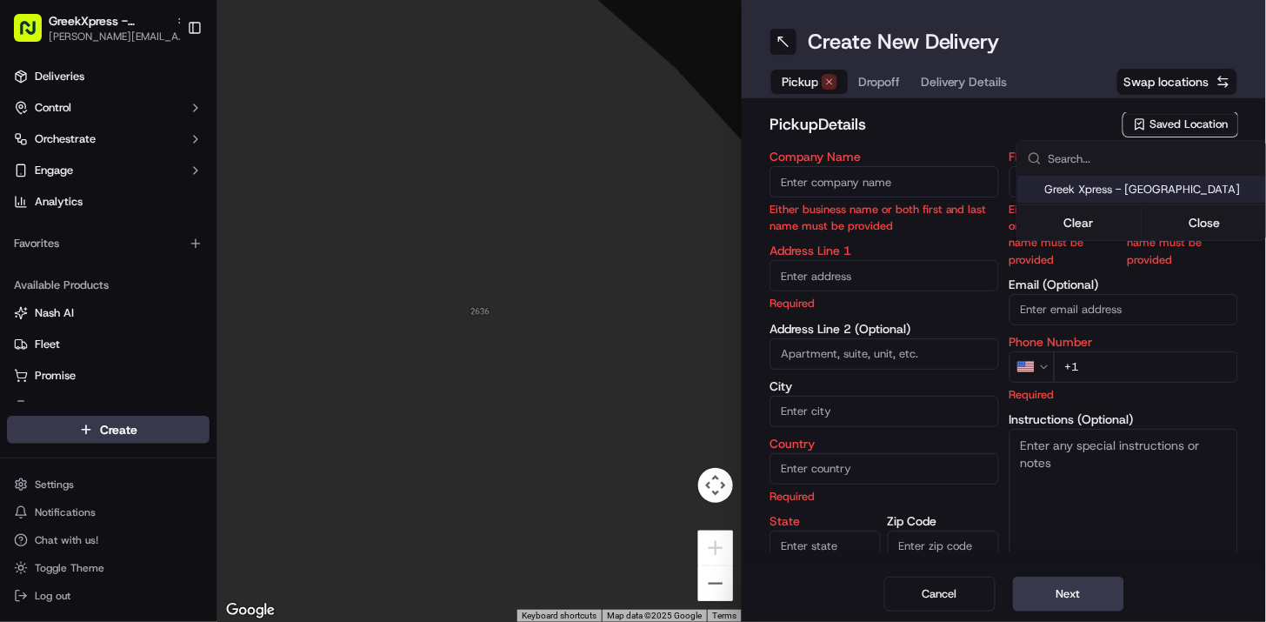
type input "[PHONE_NUMBER]"
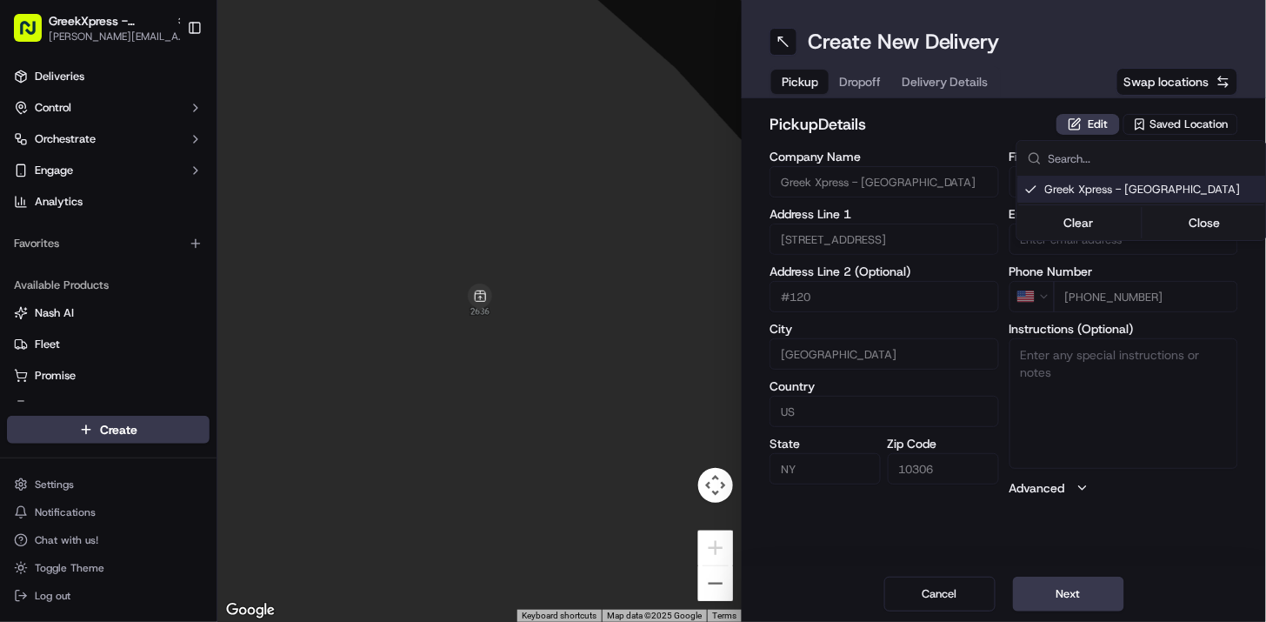
click at [1101, 596] on html "GreekXpress - Staten Island [EMAIL_ADDRESS][DOMAIN_NAME] Toggle Sidebar Deliver…" at bounding box center [633, 311] width 1266 height 622
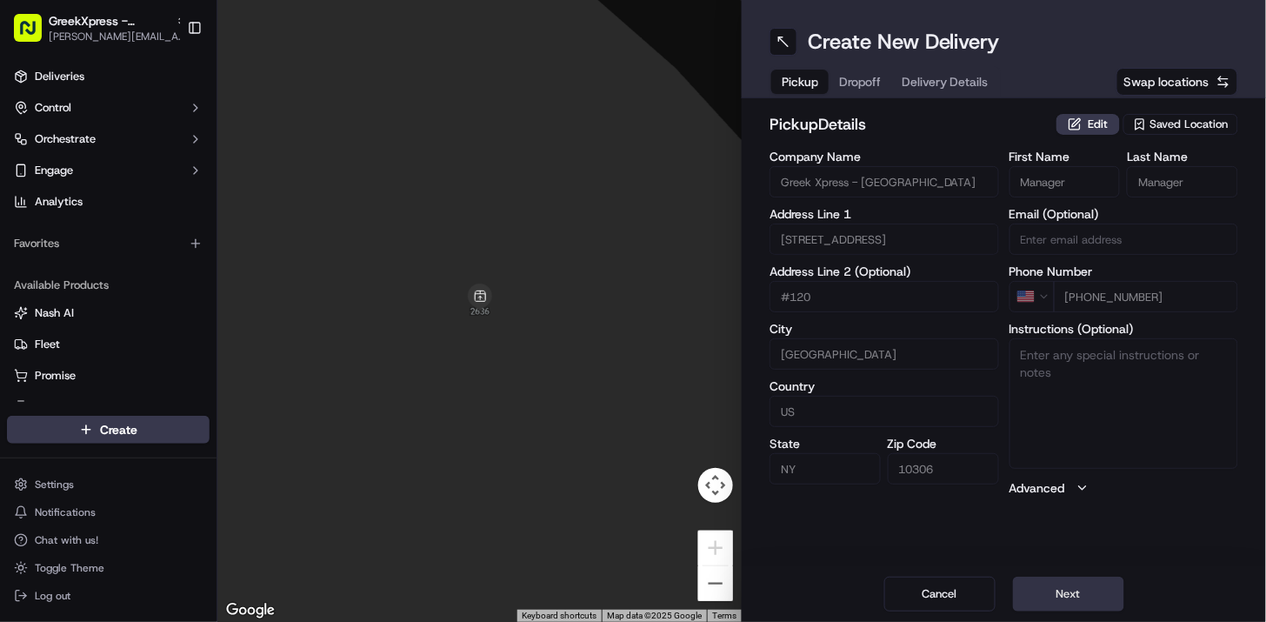
click at [1083, 596] on button "Next" at bounding box center [1068, 593] width 111 height 35
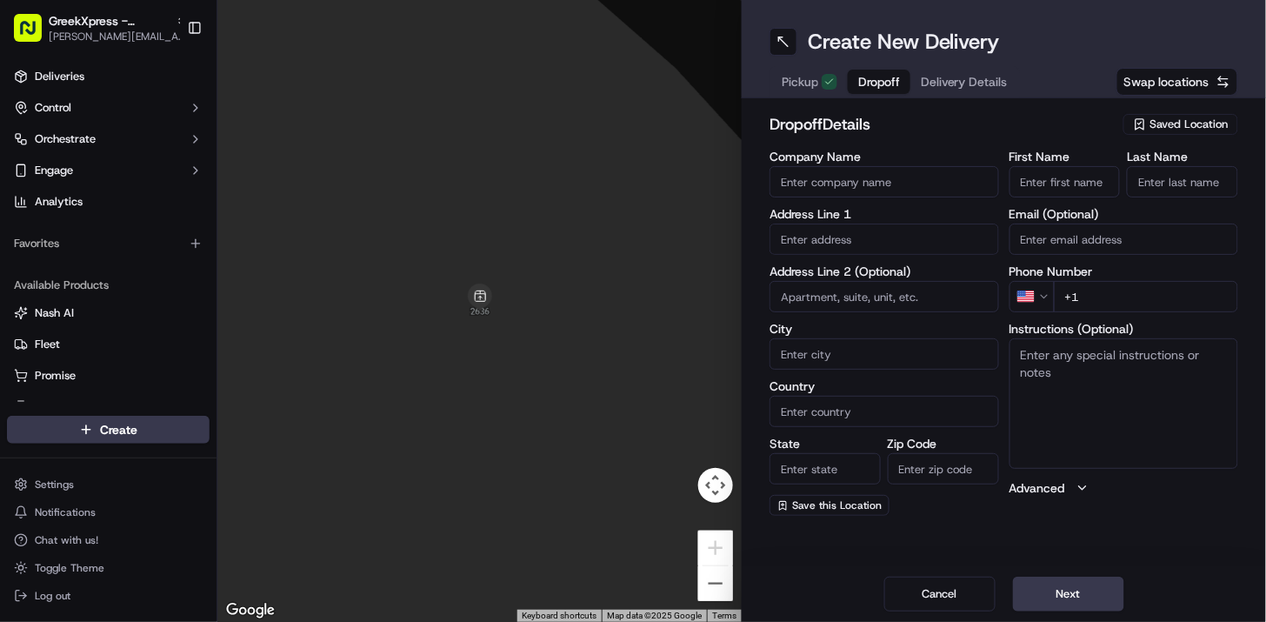
click at [1055, 187] on input "First Name" at bounding box center [1064, 181] width 111 height 31
type input "[PERSON_NAME]"
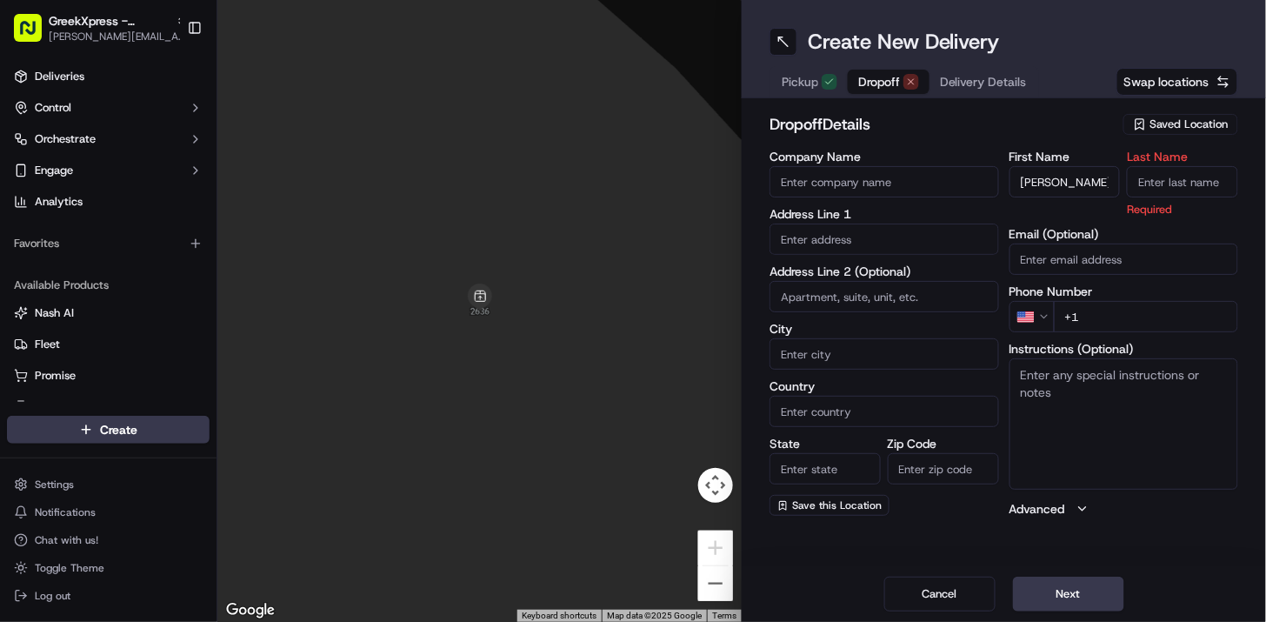
click at [1148, 177] on input "Last Name" at bounding box center [1182, 181] width 111 height 31
type input "P"
click at [961, 166] on input "Company Name" at bounding box center [884, 181] width 230 height 31
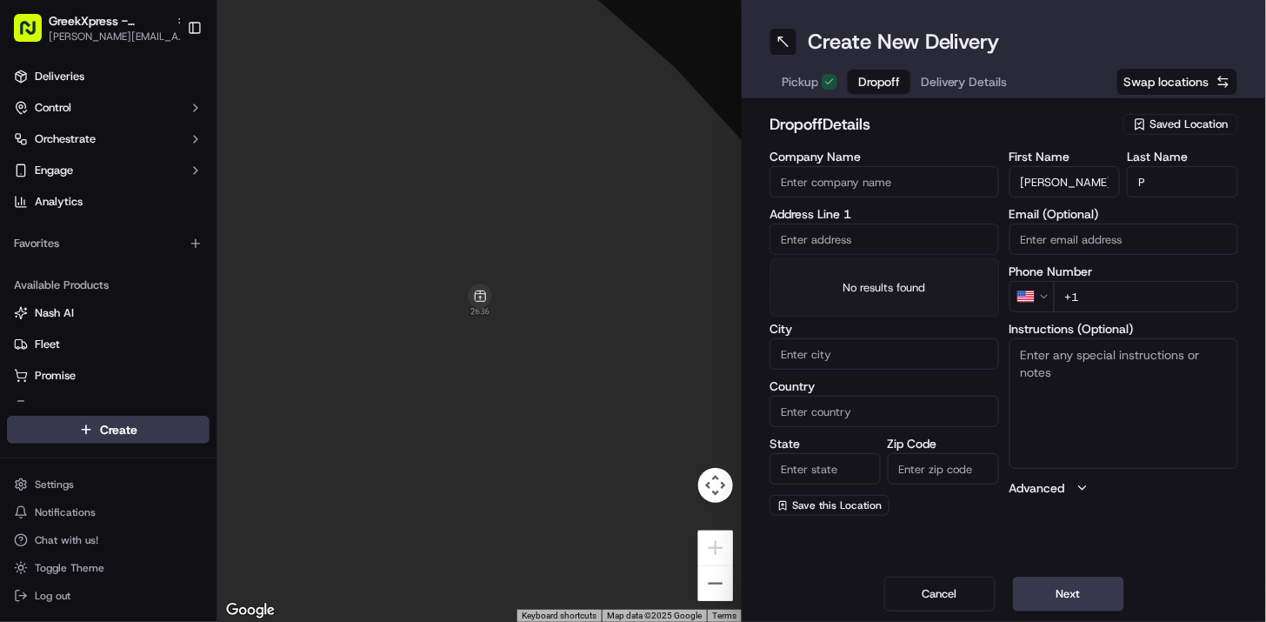
click at [801, 232] on input "text" at bounding box center [884, 238] width 230 height 31
click at [906, 280] on div "[STREET_ADDRESS]" at bounding box center [885, 276] width 221 height 26
type input "[STREET_ADDRESS]"
type input "[GEOGRAPHIC_DATA]"
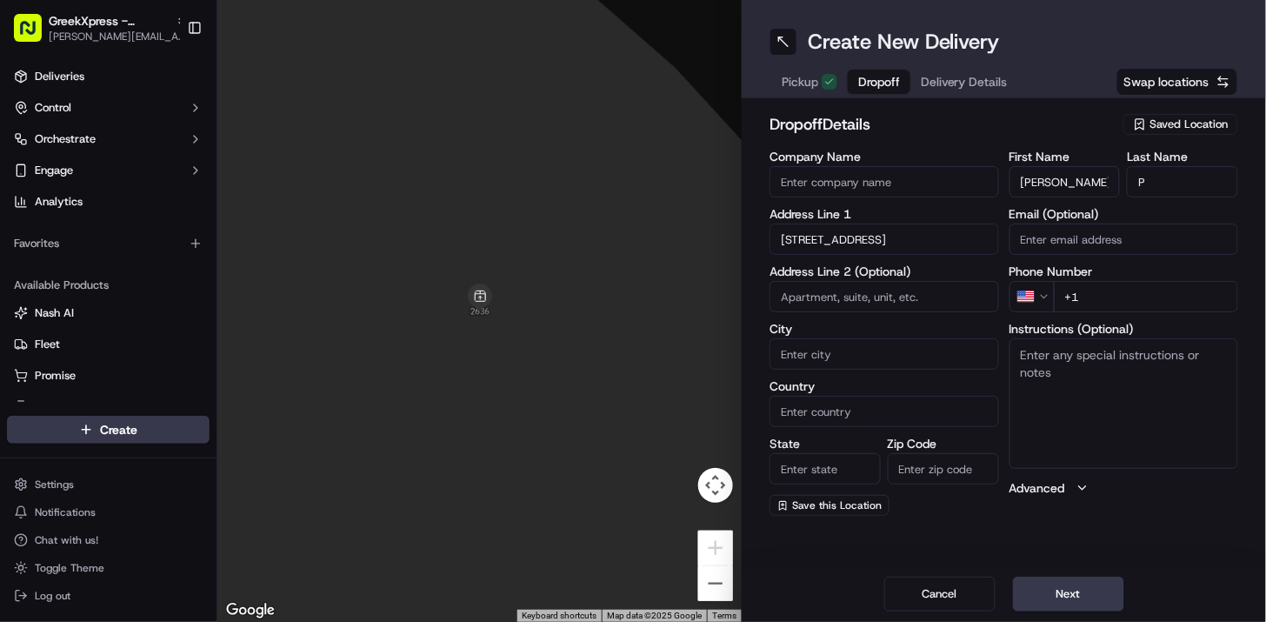
type input "NY"
type input "10305"
type input "[STREET_ADDRESS]"
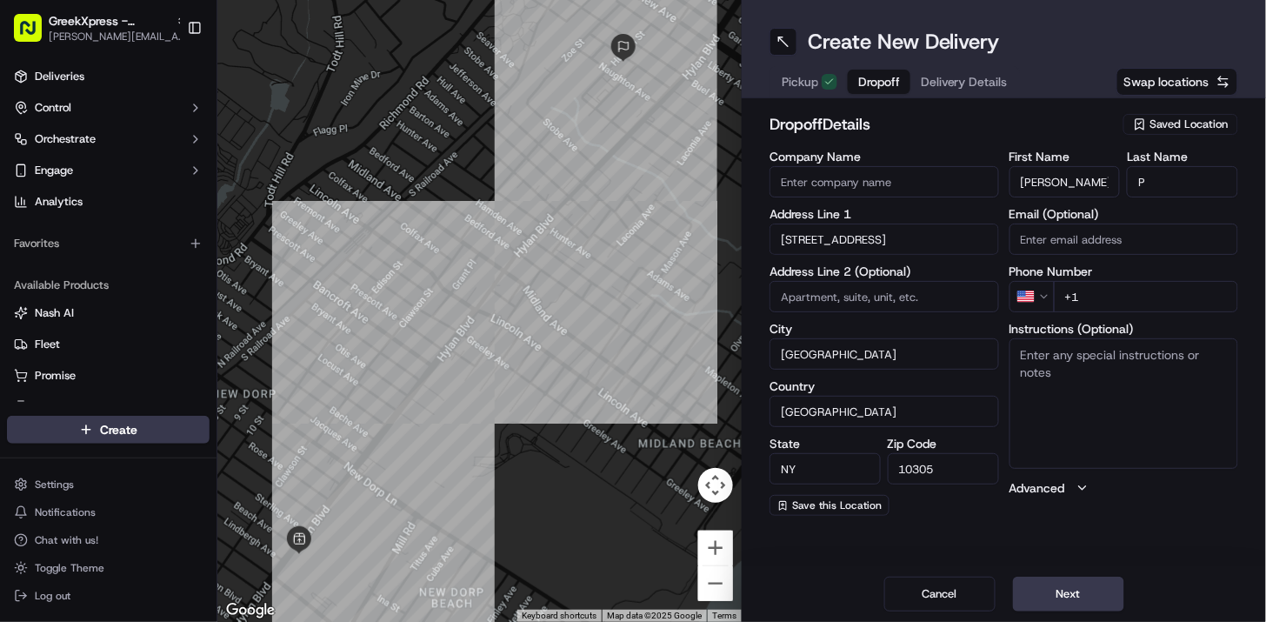
click at [1118, 294] on input "+1" at bounding box center [1146, 296] width 185 height 31
type input "[PHONE_NUMBER]"
click at [1079, 583] on button "Next" at bounding box center [1068, 593] width 111 height 35
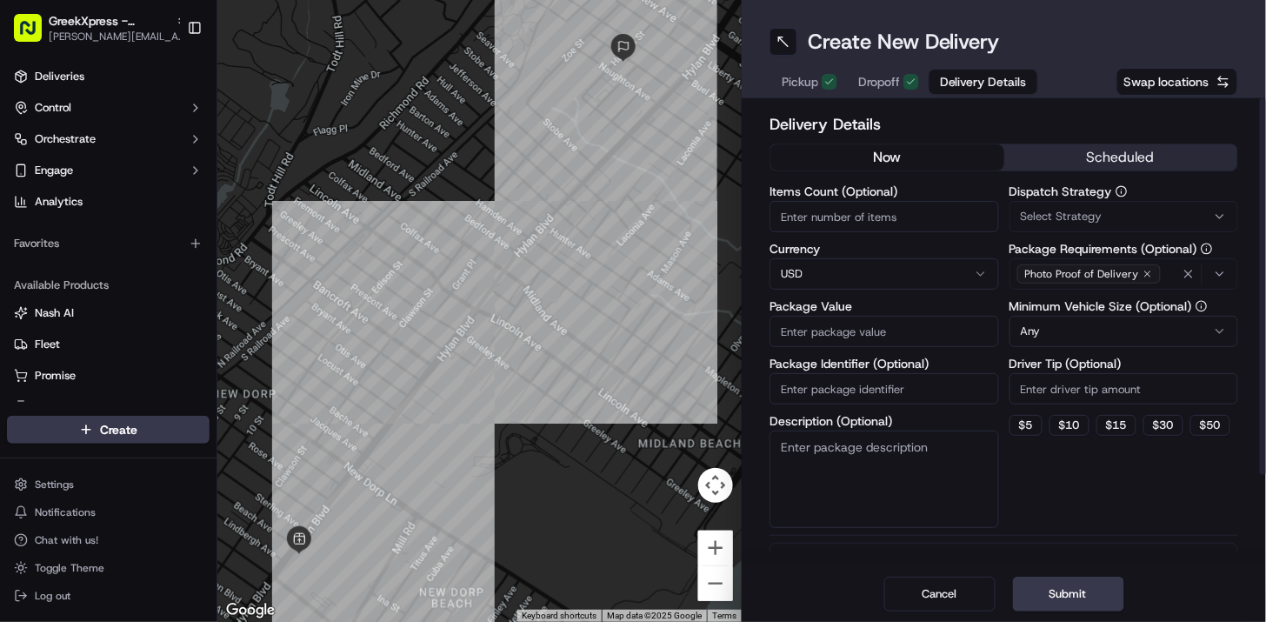
click at [909, 336] on input "Package Value" at bounding box center [884, 331] width 230 height 31
click at [811, 337] on input "31" at bounding box center [884, 331] width 230 height 31
type input "31.90"
drag, startPoint x: 911, startPoint y: 213, endPoint x: 1093, endPoint y: 7, distance: 274.7
click at [919, 211] on input "Items Count (Optional)" at bounding box center [884, 216] width 230 height 31
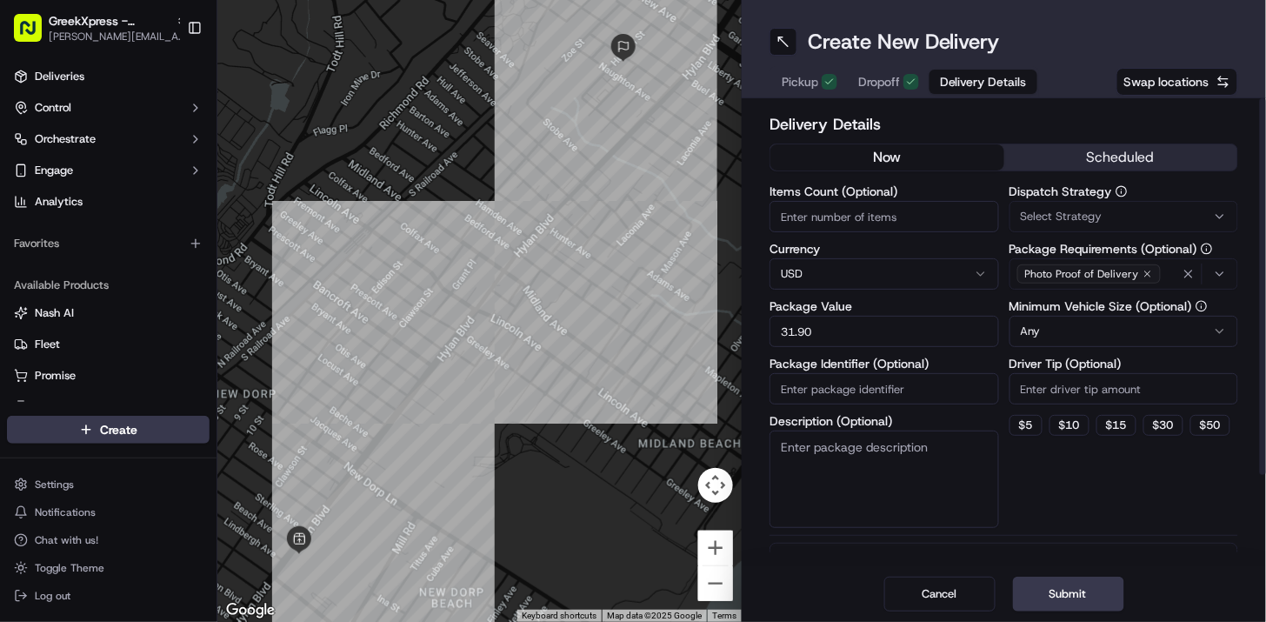
click at [917, 220] on input "Items Count (Optional)" at bounding box center [884, 216] width 230 height 31
type input "5"
click at [1136, 387] on input "Driver Tip (Optional)" at bounding box center [1124, 388] width 230 height 31
type input "5.00"
click at [1073, 610] on button "Submit" at bounding box center [1068, 593] width 111 height 35
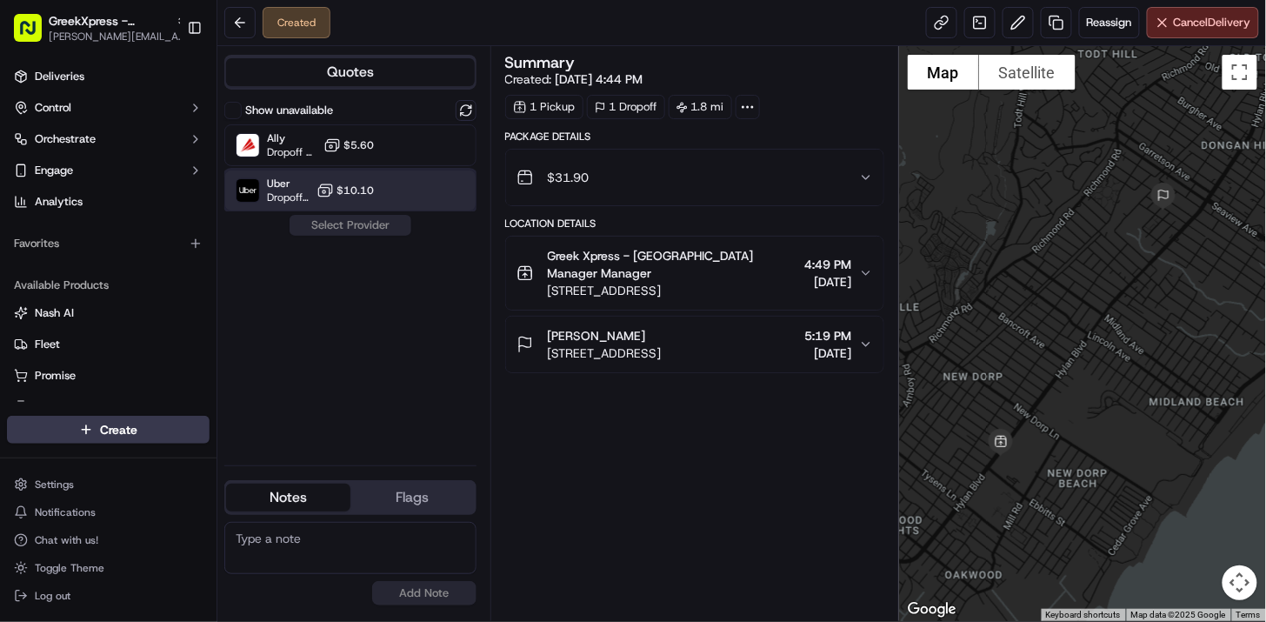
click at [404, 181] on div "Uber Dropoff ETA 30 minutes $10.10" at bounding box center [350, 191] width 252 height 42
click at [384, 228] on button "Assign Provider" at bounding box center [350, 225] width 123 height 21
